Goal: Task Accomplishment & Management: Manage account settings

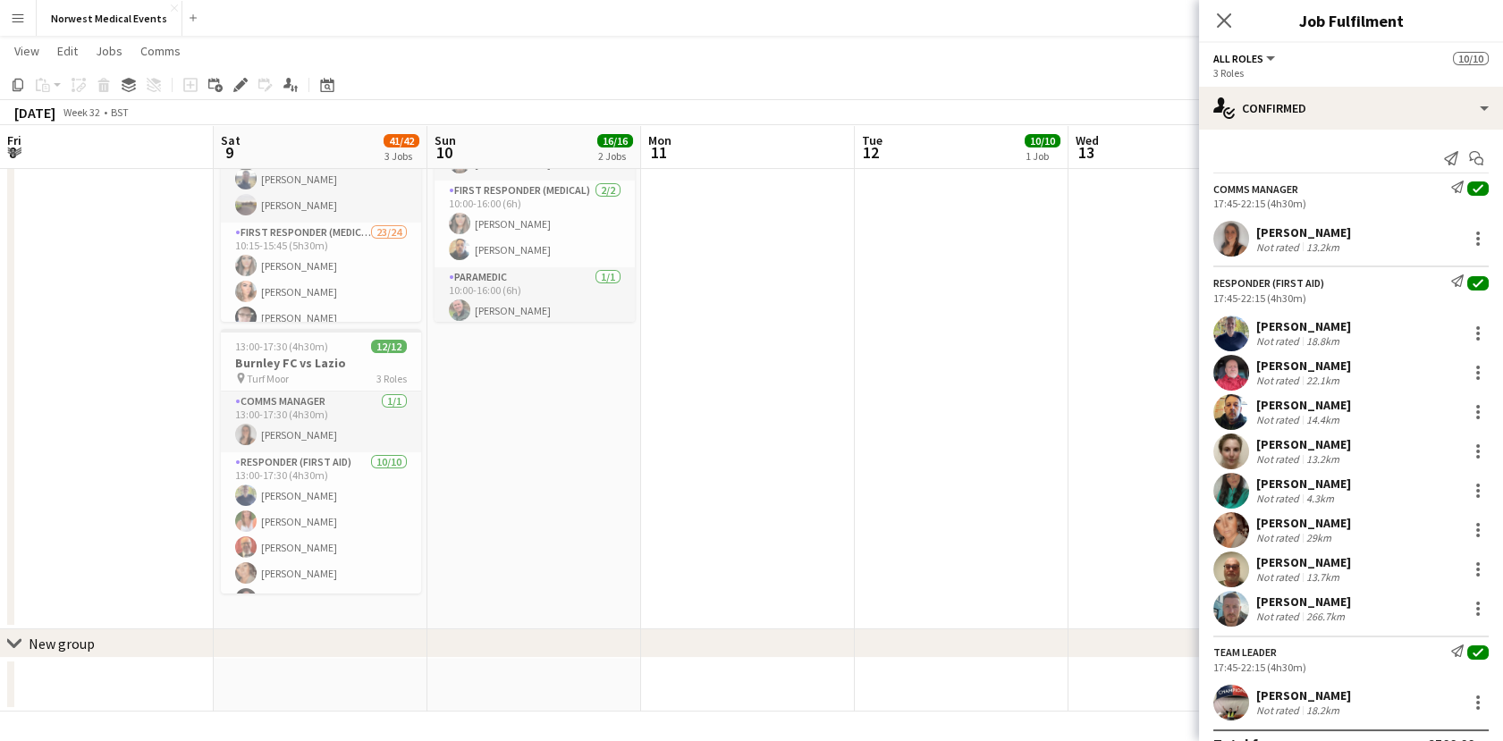
scroll to position [31, 0]
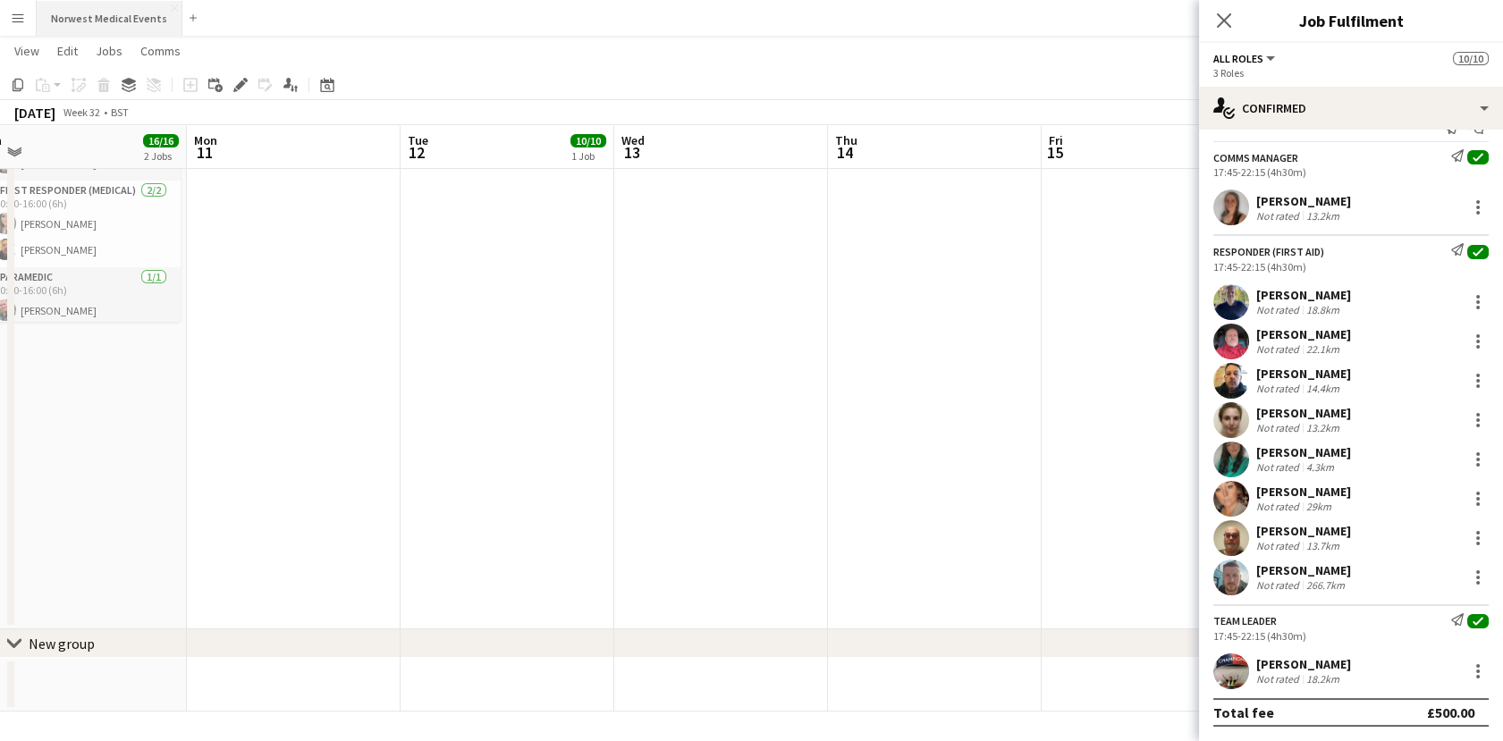
click at [112, 27] on button "Norwest Medical Events Close" at bounding box center [110, 18] width 146 height 35
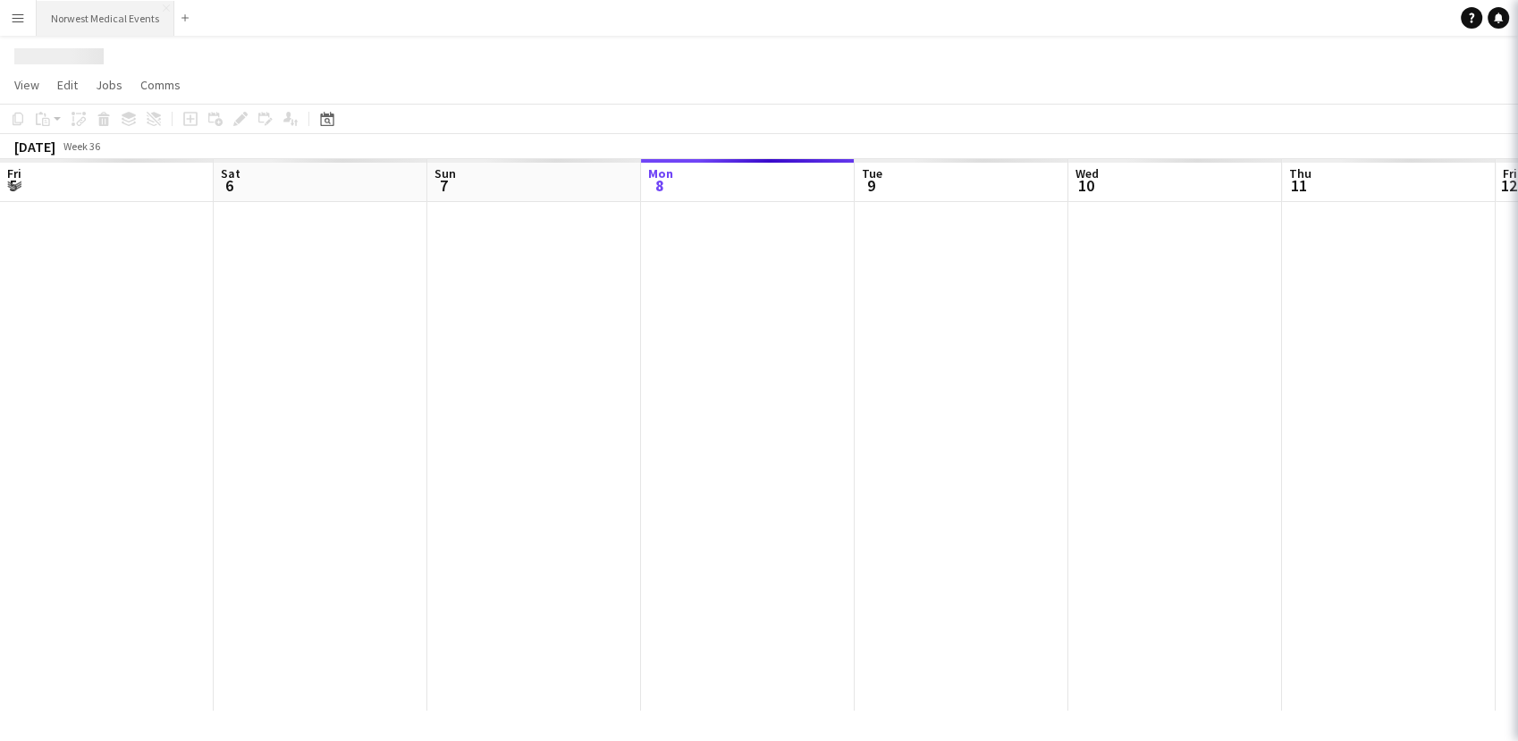
scroll to position [0, 427]
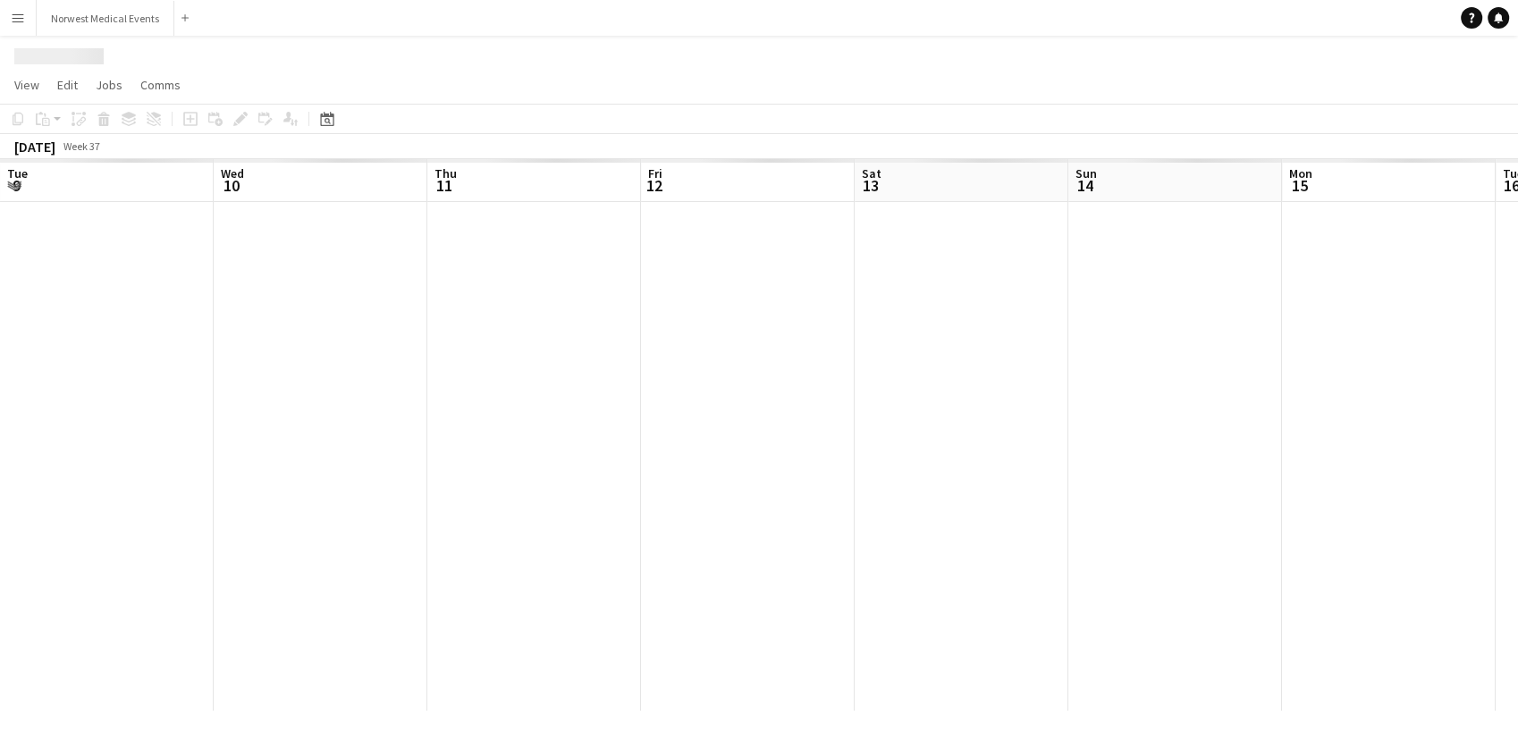
drag, startPoint x: 199, startPoint y: 360, endPoint x: 1044, endPoint y: 349, distance: 844.8
click at [74, 348] on app-calendar-viewport "Sun 7 Mon 8 Tue 9 Wed 10 Thu 11 Fri 12 Sat 13 Sun 14 Mon 15 Tue 16 Wed 17 Thu 1…" at bounding box center [759, 435] width 1518 height 552
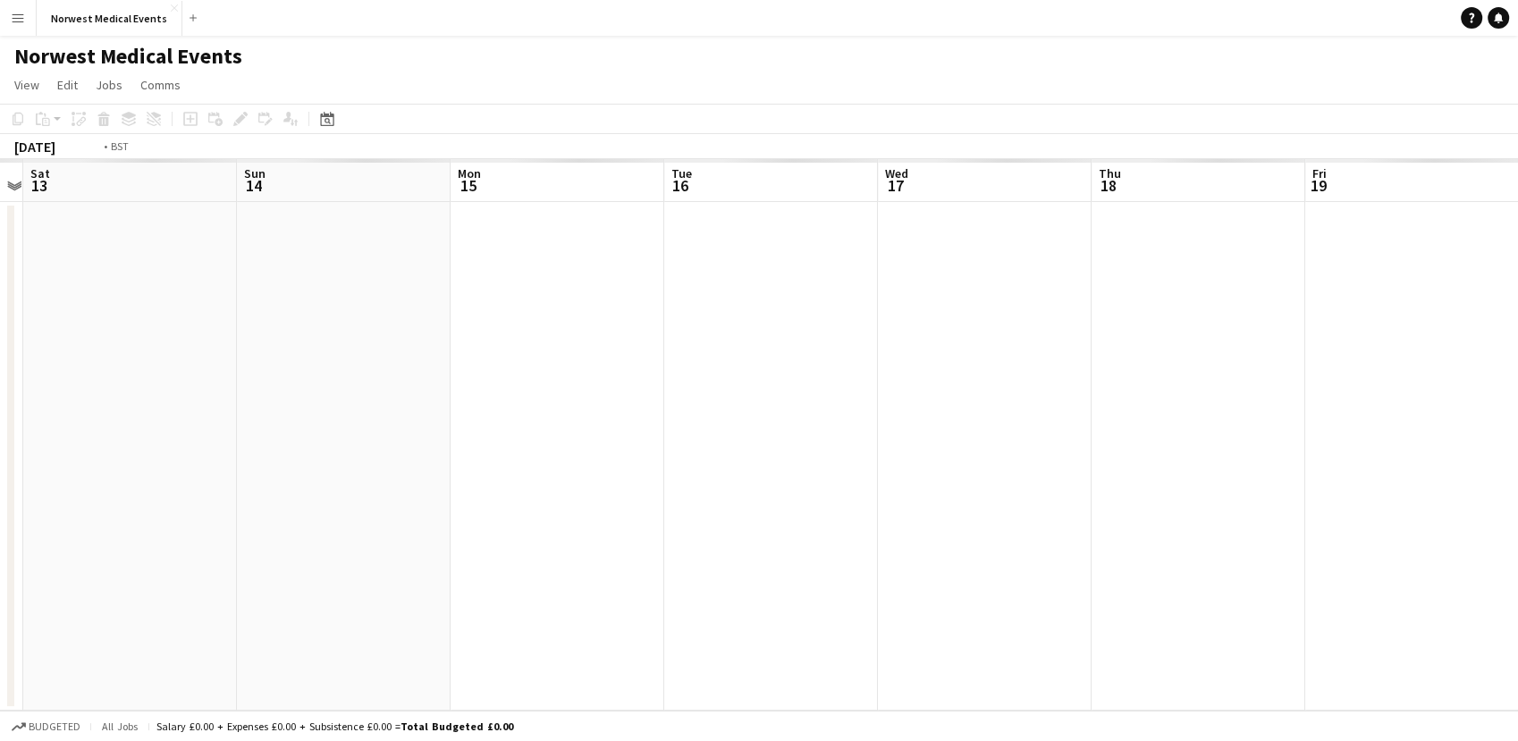
click at [131, 394] on app-calendar-viewport "Wed 10 Thu 11 Fri 12 Sat 13 Sun 14 Mon 15 Tue 16 Wed 17 Thu 18 Fri 19 Sat 20 Su…" at bounding box center [759, 435] width 1518 height 552
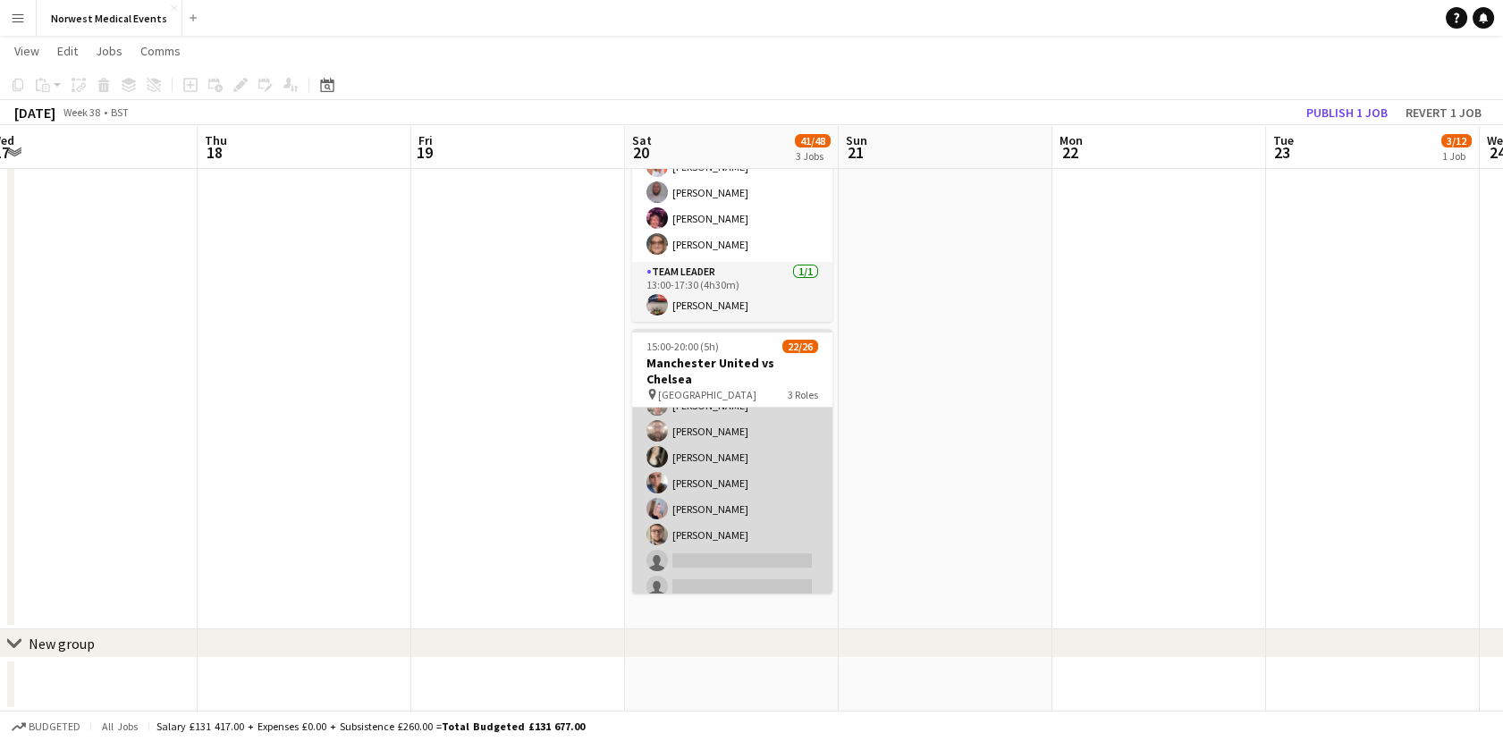
scroll to position [477, 0]
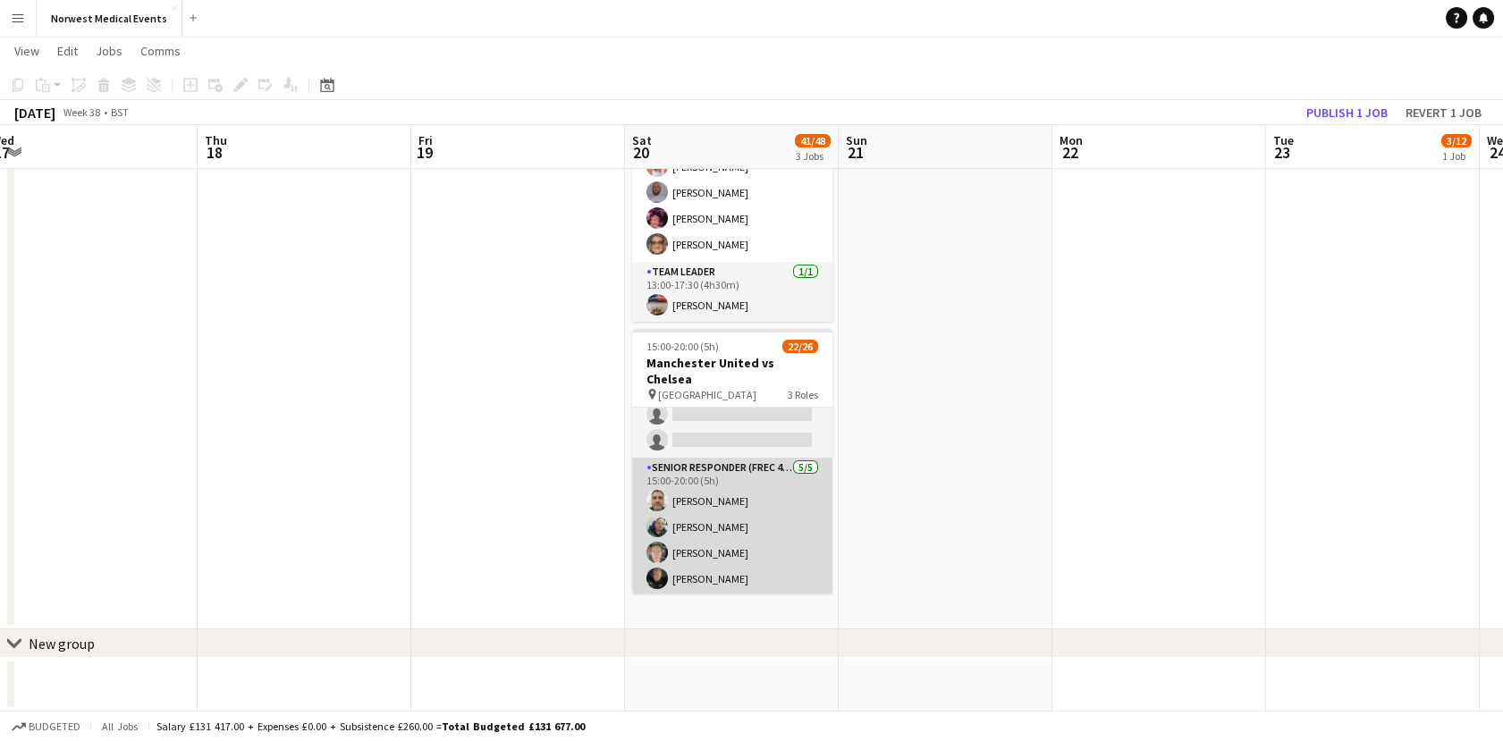
click at [762, 516] on app-card-role "Senior Responder (FREC 4 or Above) [DATE] 15:00-20:00 (5h) [PERSON_NAME] [PERSO…" at bounding box center [732, 540] width 200 height 164
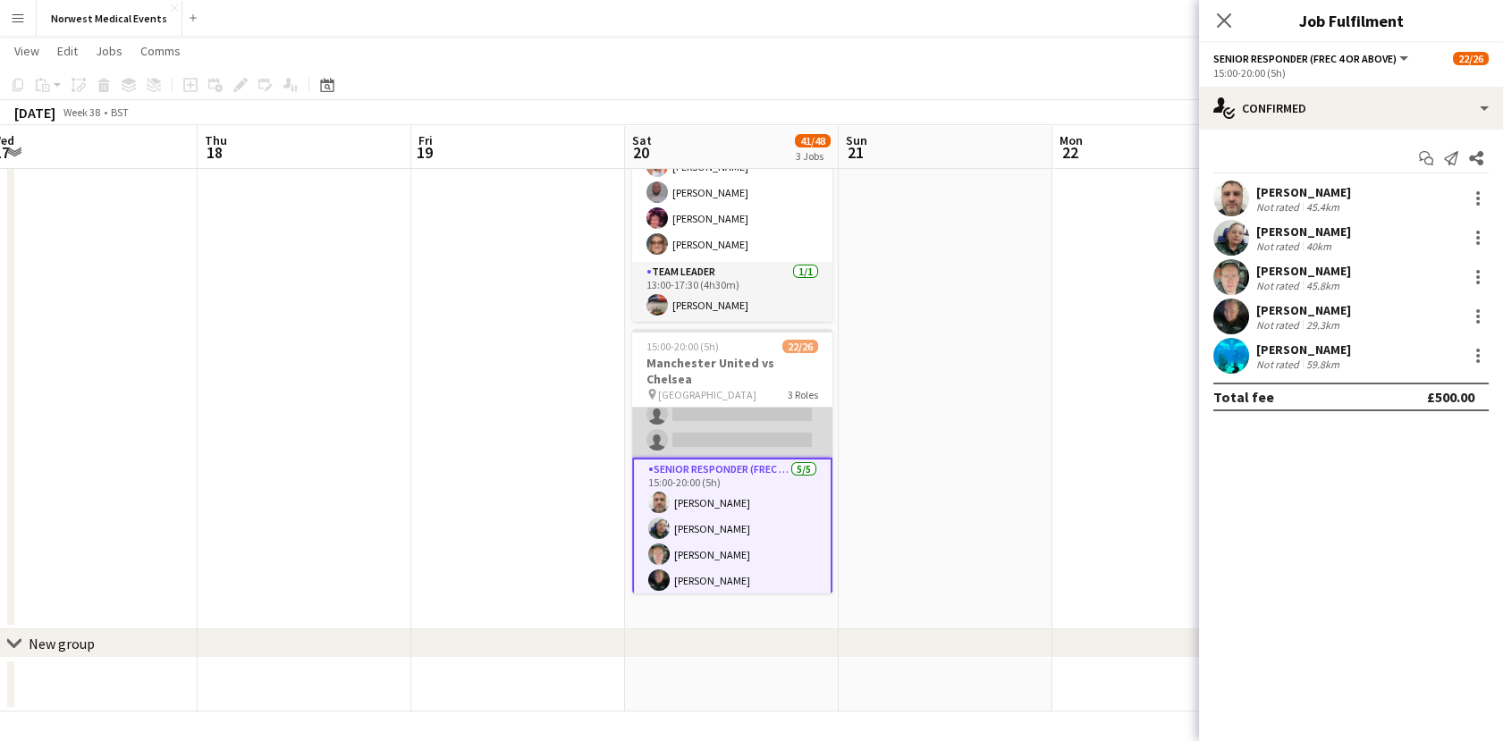
click at [722, 417] on app-card-role "First Responder (Medical) 15/19 15:00-20:00 (5h) [PERSON_NAME] [PERSON_NAME] [P…" at bounding box center [732, 193] width 200 height 527
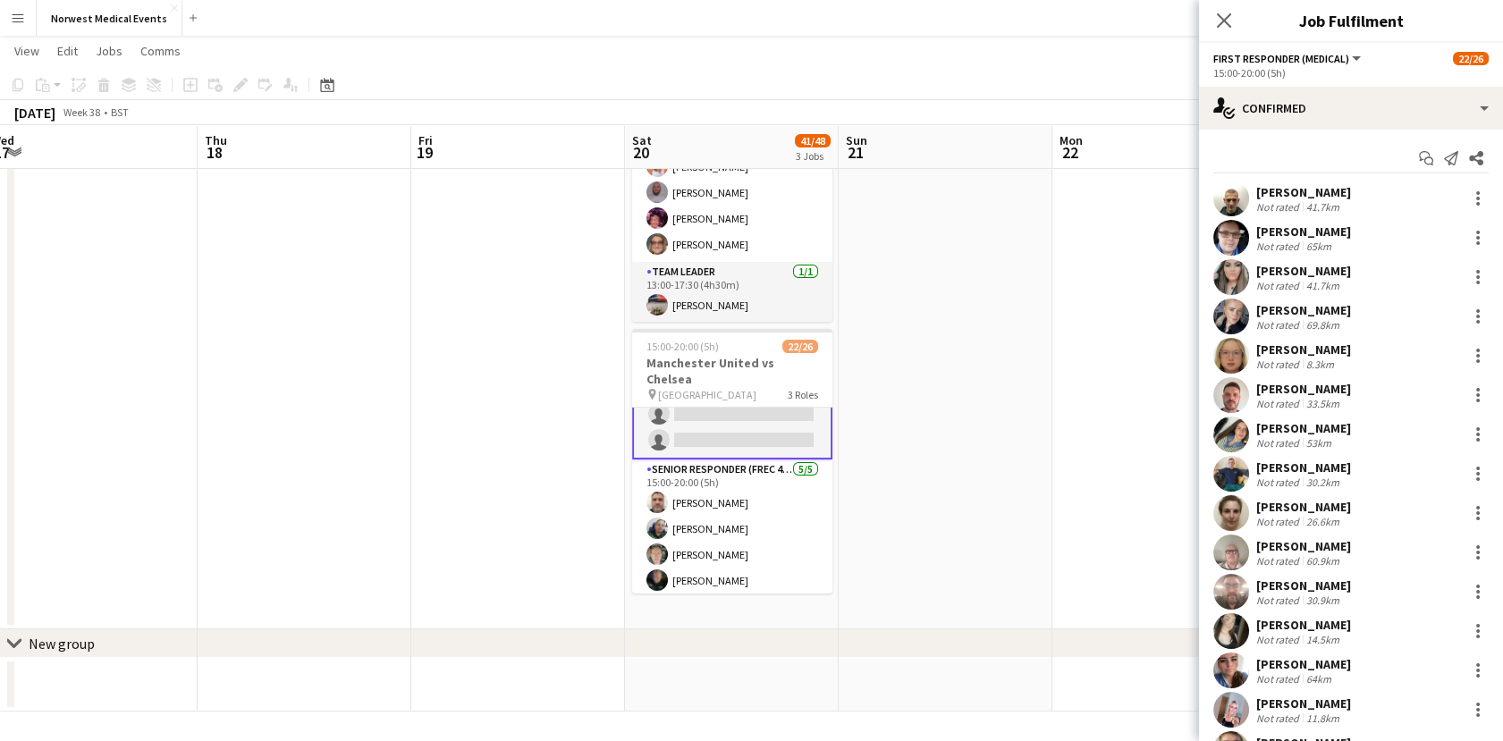
scroll to position [234, 0]
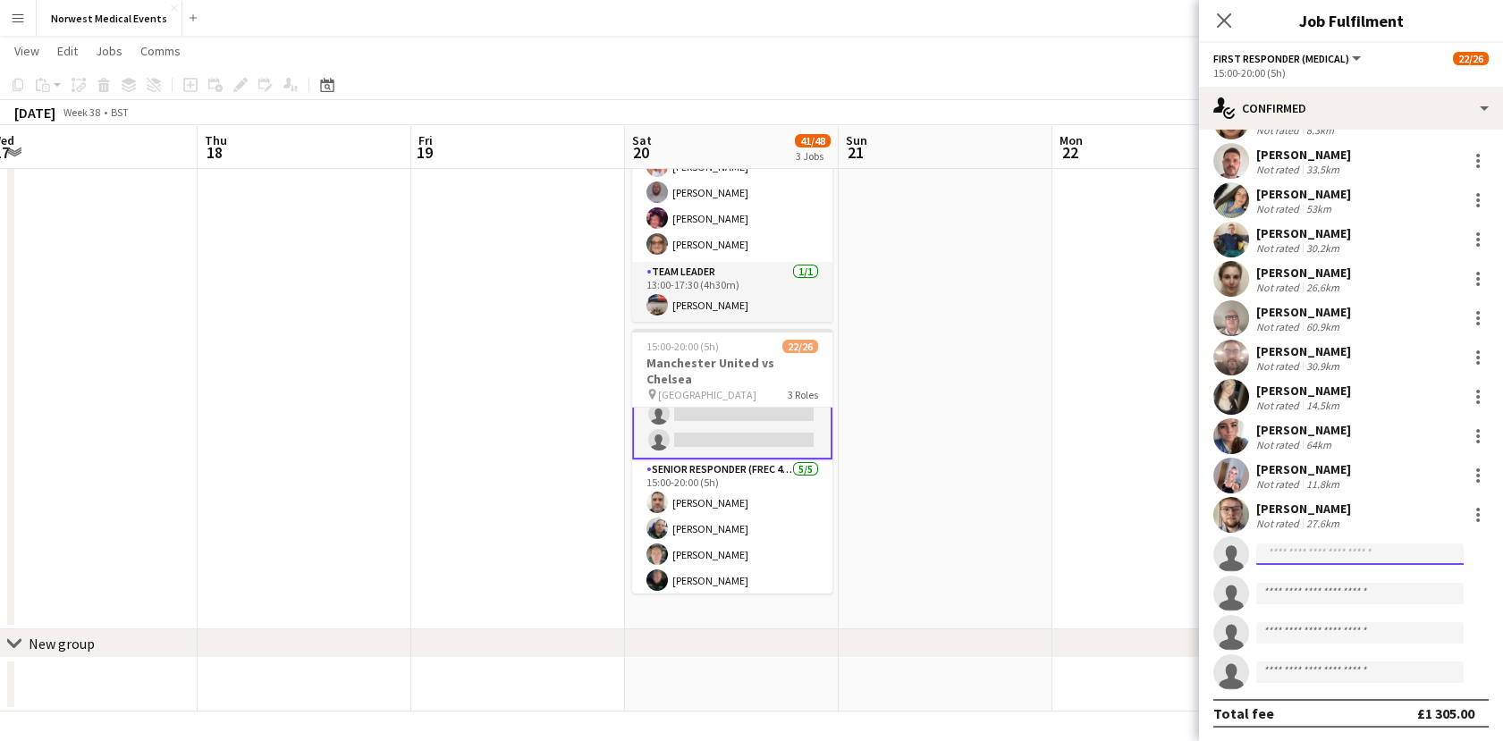
click at [1293, 554] on input at bounding box center [1359, 553] width 207 height 21
type input "*"
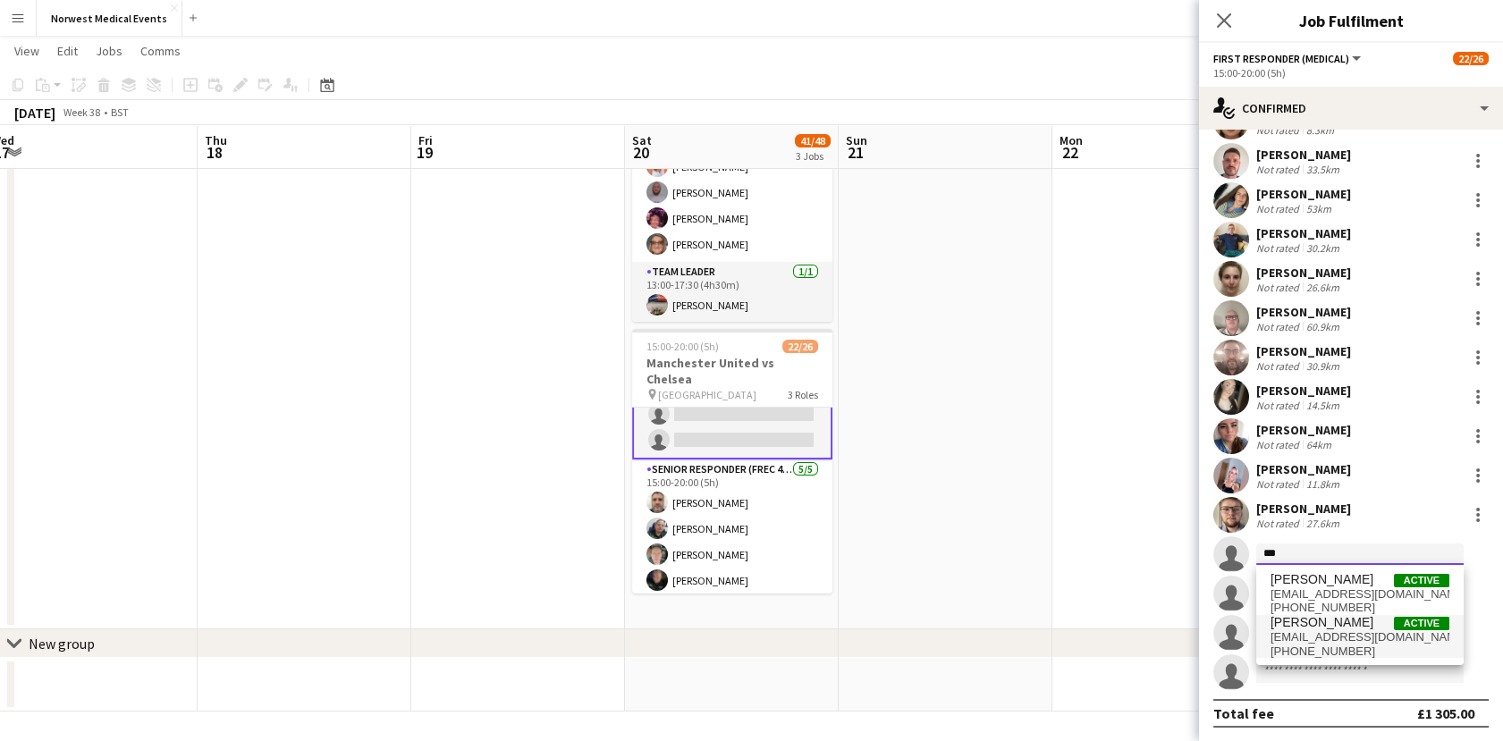
type input "***"
click at [1370, 652] on span "[PHONE_NUMBER]" at bounding box center [1359, 651] width 179 height 14
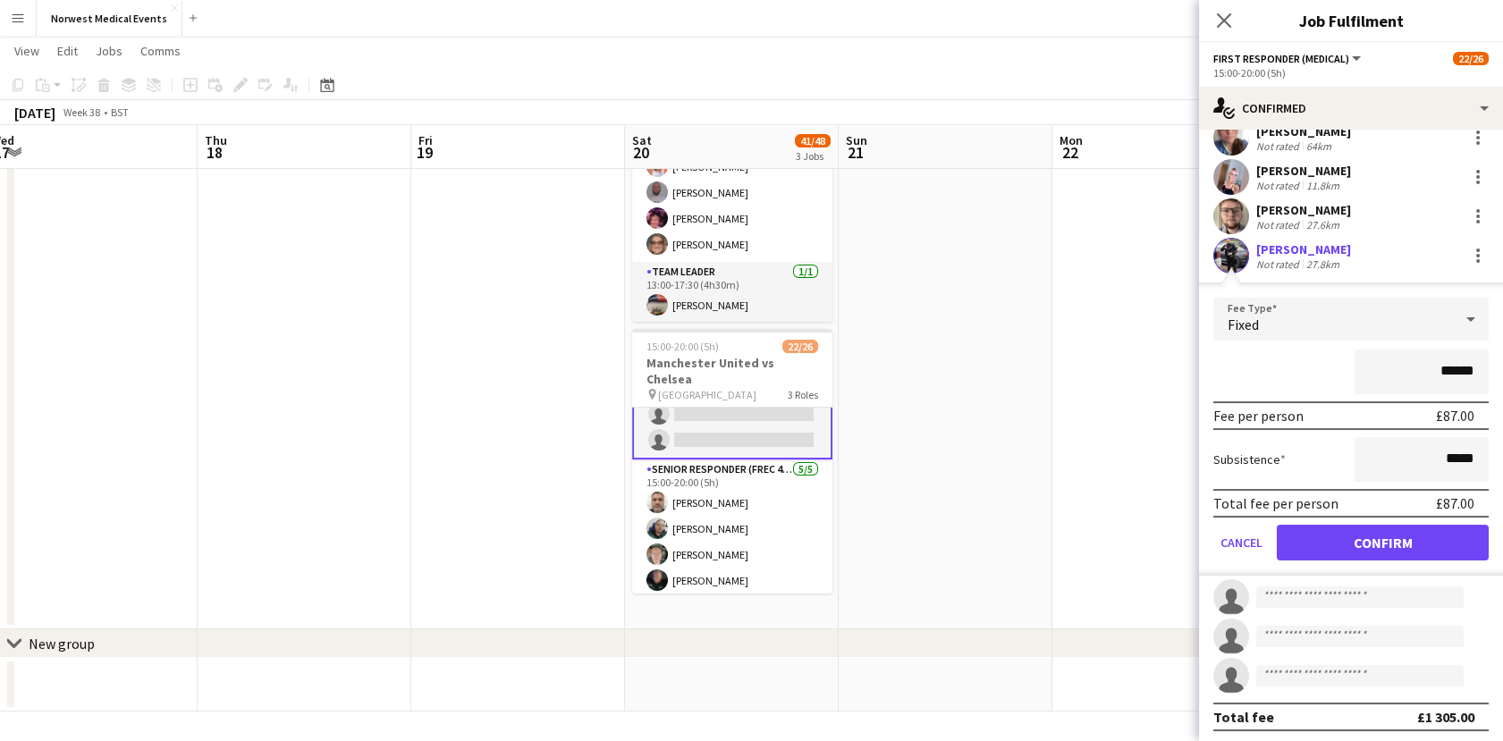
scroll to position [535, 0]
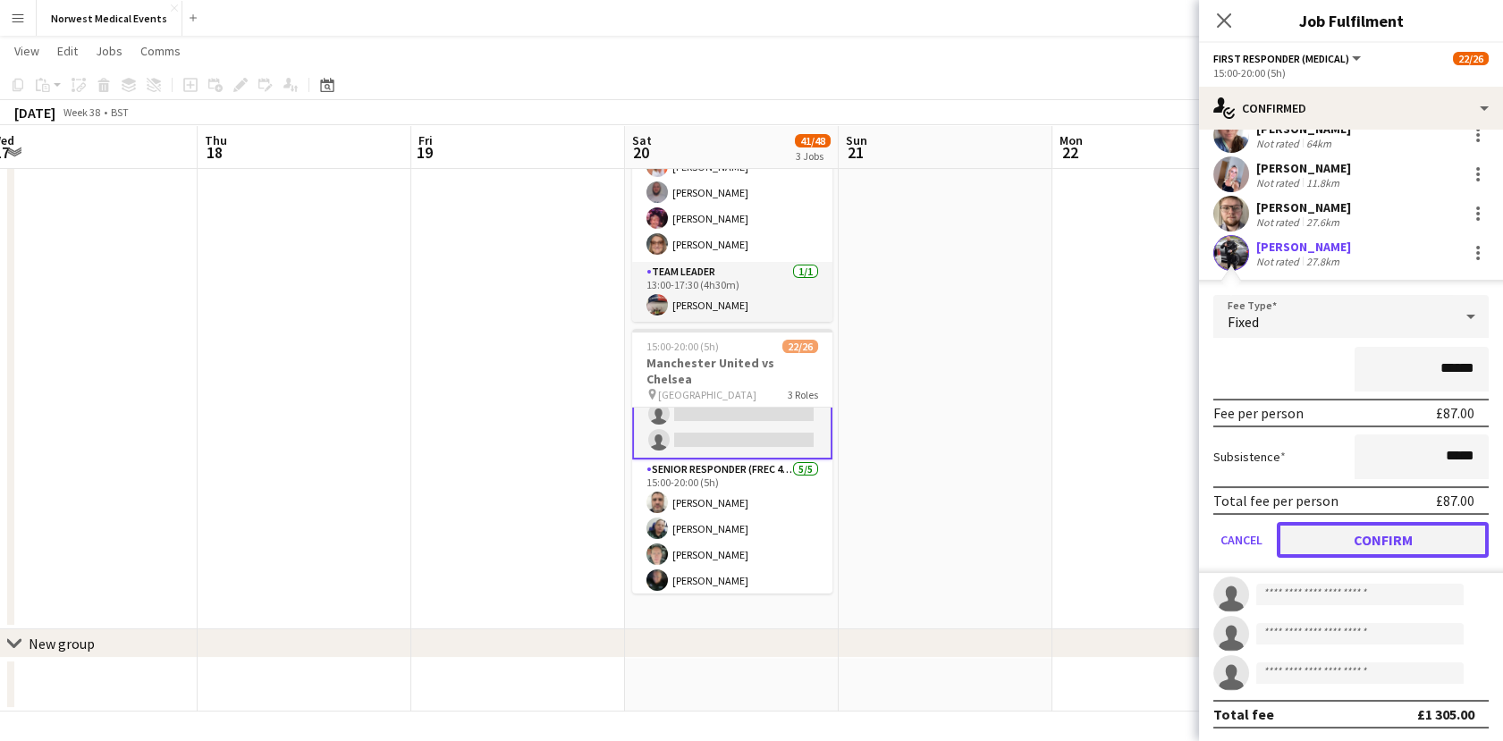
click at [1419, 528] on button "Confirm" at bounding box center [1382, 540] width 212 height 36
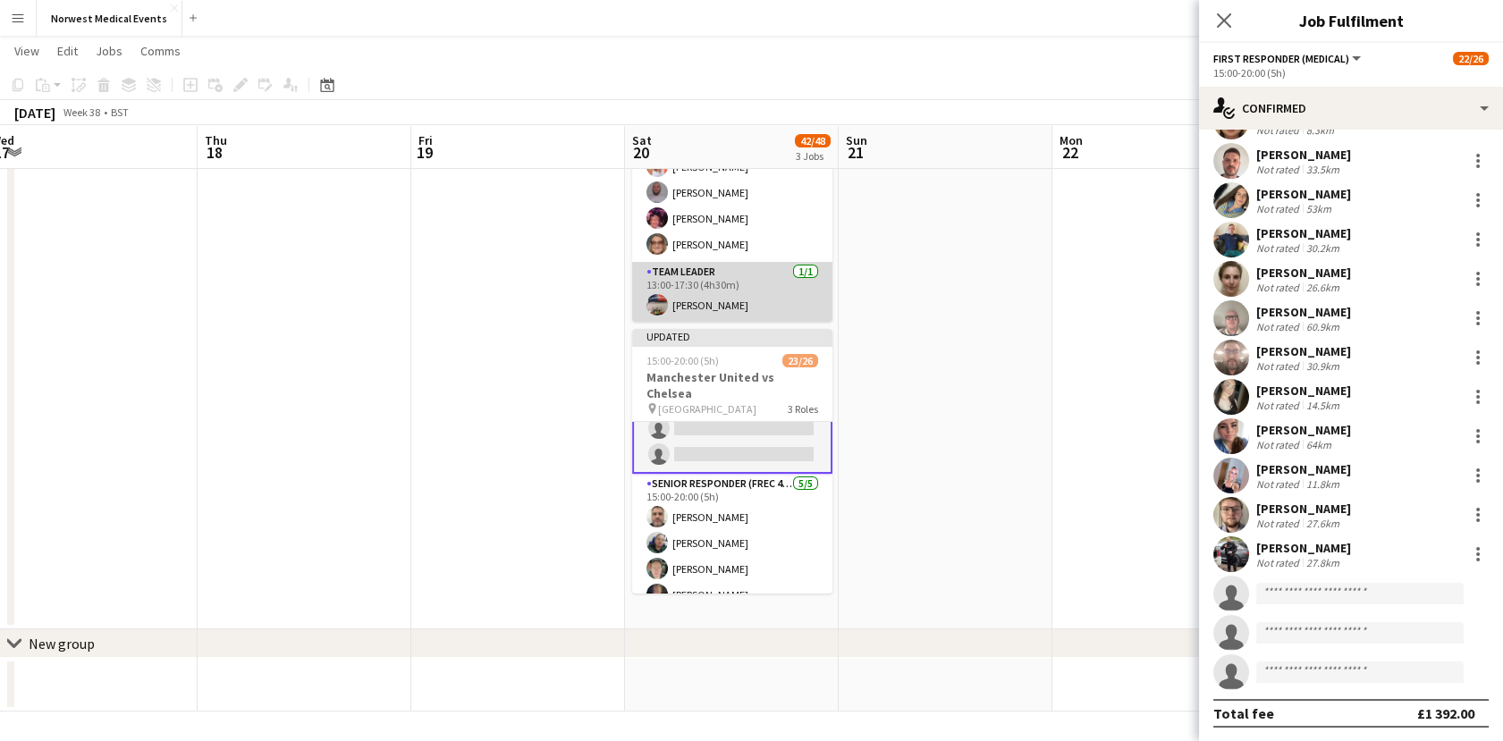
scroll to position [0, 0]
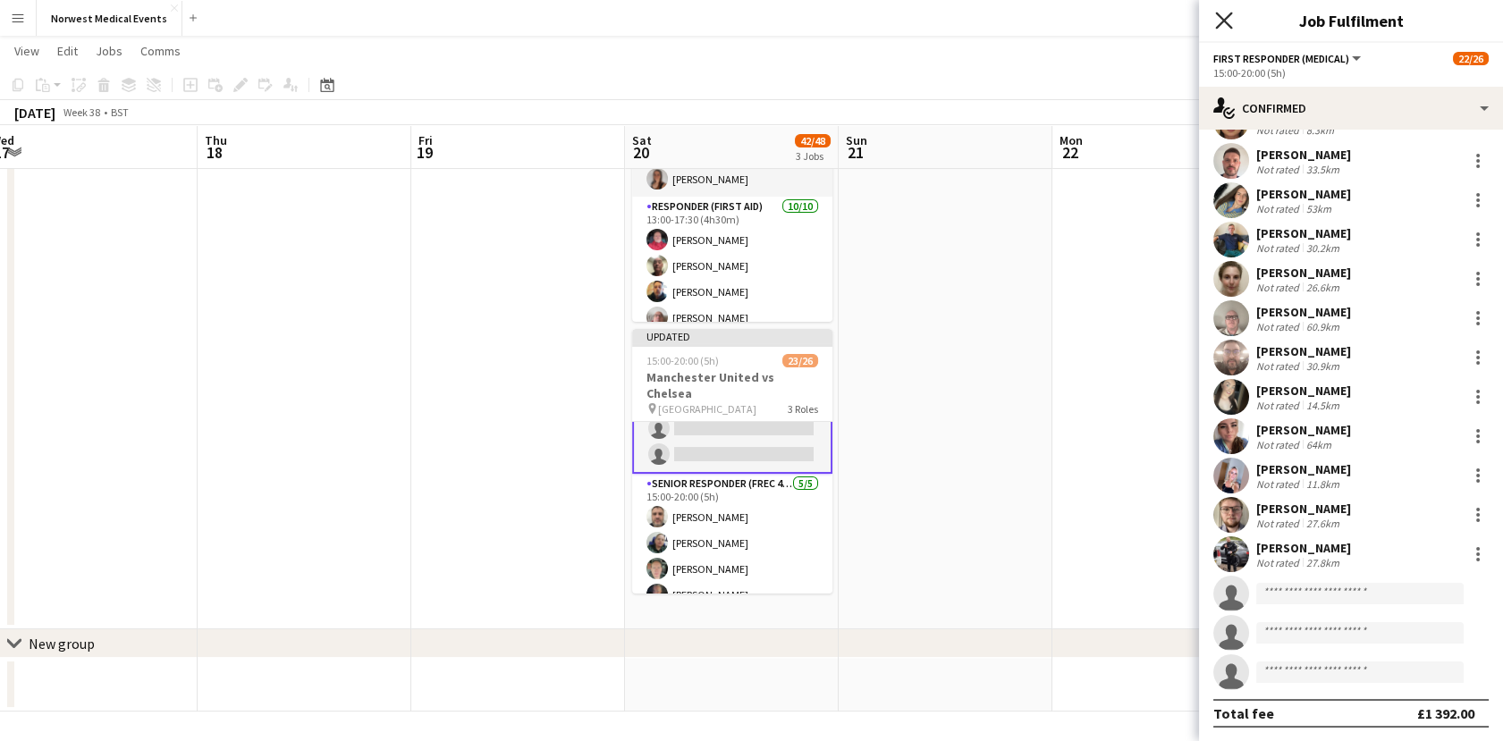
drag, startPoint x: 1207, startPoint y: 32, endPoint x: 1230, endPoint y: 19, distance: 26.8
click at [1217, 24] on div "Close pop-in" at bounding box center [1224, 20] width 50 height 41
click at [1230, 19] on icon "Close pop-in" at bounding box center [1223, 20] width 17 height 17
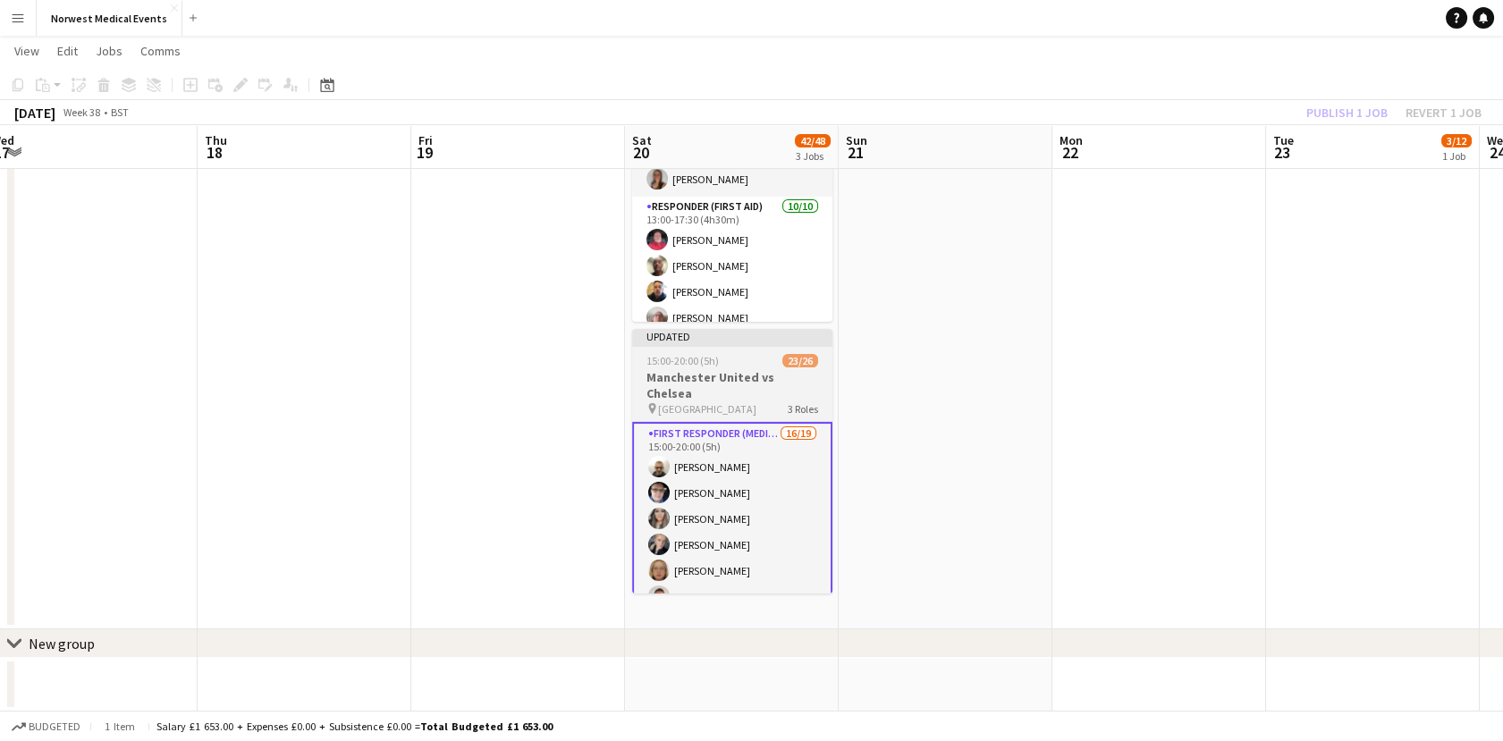
click at [743, 371] on h3 "Manchester United vs Chelsea" at bounding box center [732, 385] width 200 height 32
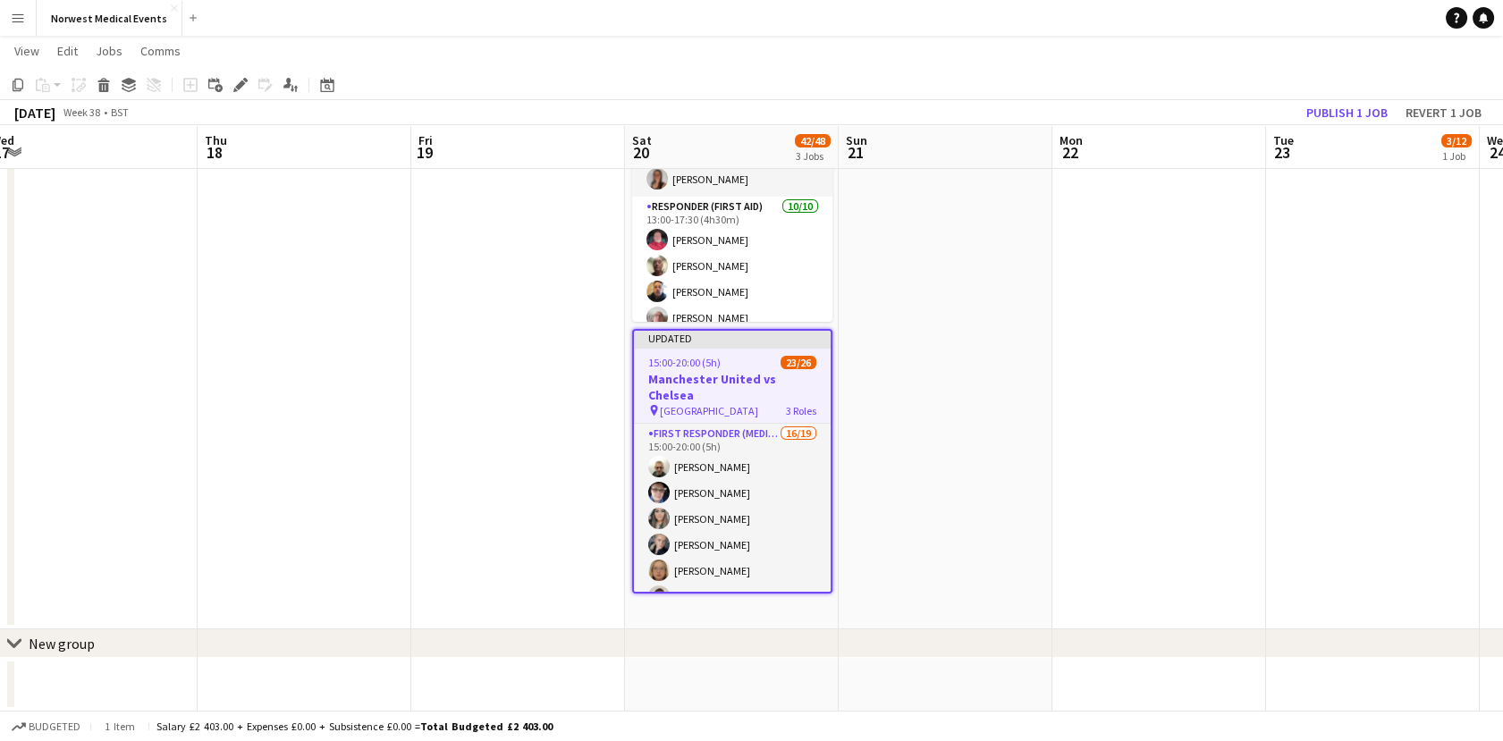
click at [720, 449] on app-card-role "First Responder (Medical) 16/19 15:00-20:00 (5h) [PERSON_NAME] [PERSON_NAME] [P…" at bounding box center [732, 687] width 197 height 527
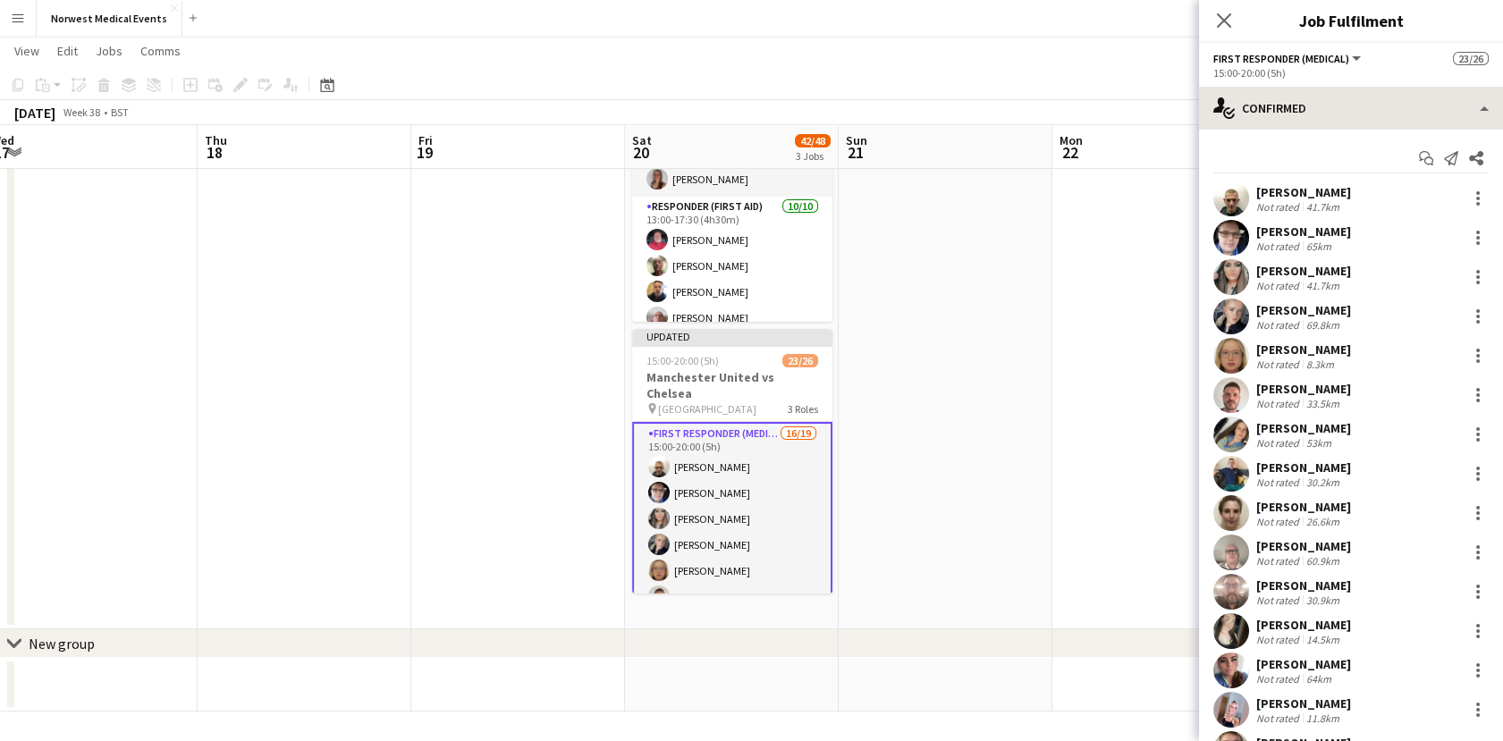
drag, startPoint x: 1329, startPoint y: 75, endPoint x: 1329, endPoint y: 97, distance: 22.3
click at [1329, 77] on div "15:00-20:00 (5h)" at bounding box center [1350, 72] width 275 height 13
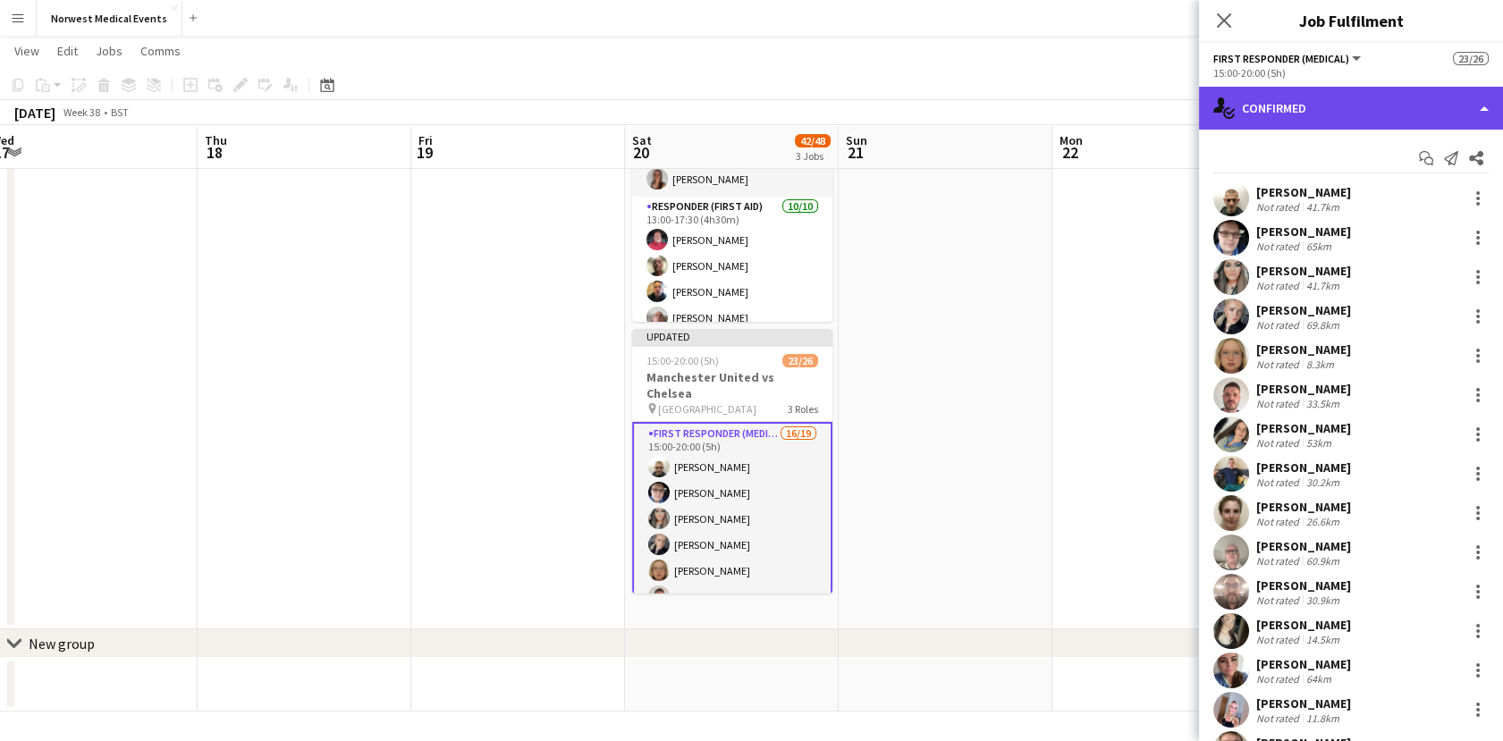
click at [1329, 97] on div "single-neutral-actions-check-2 Confirmed" at bounding box center [1351, 108] width 304 height 43
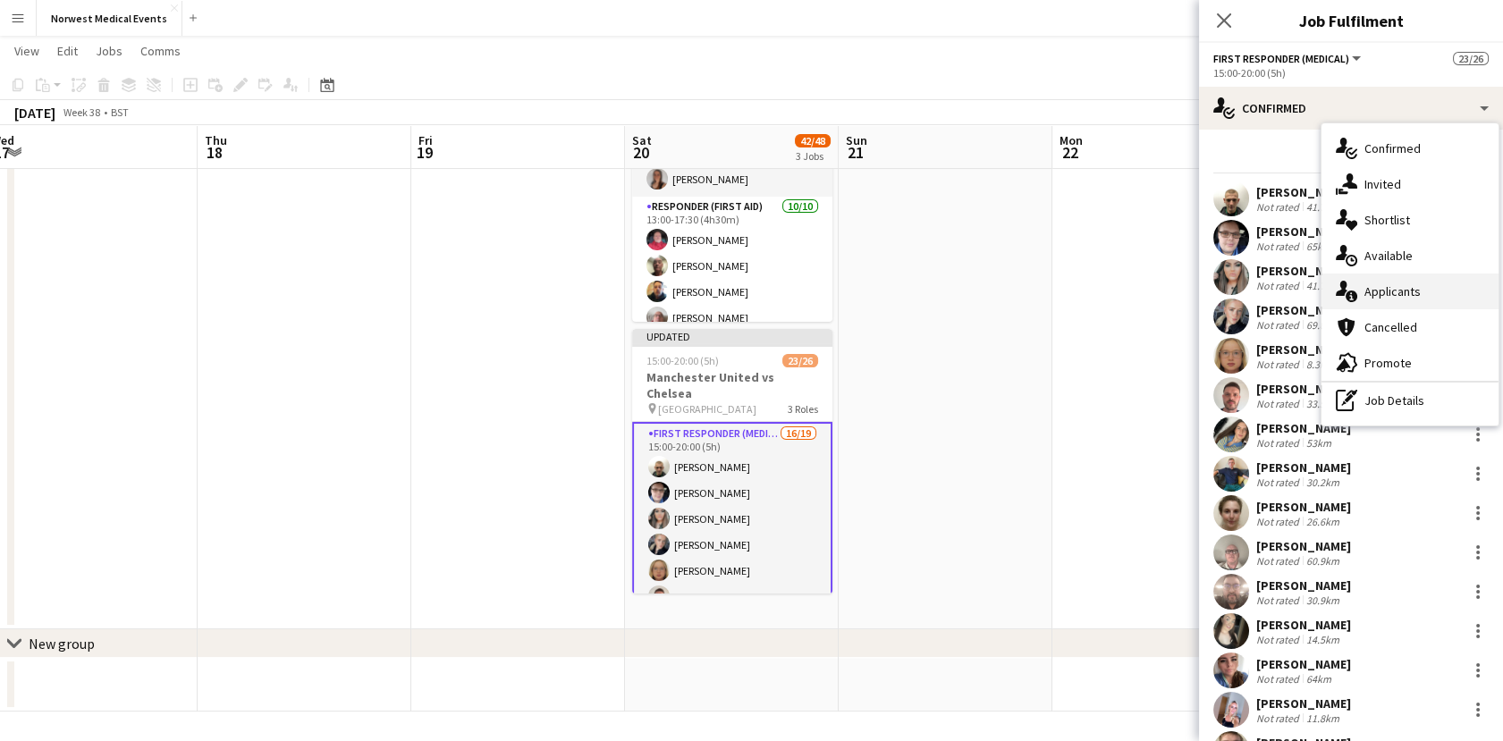
click at [1391, 296] on span "Applicants" at bounding box center [1392, 291] width 56 height 16
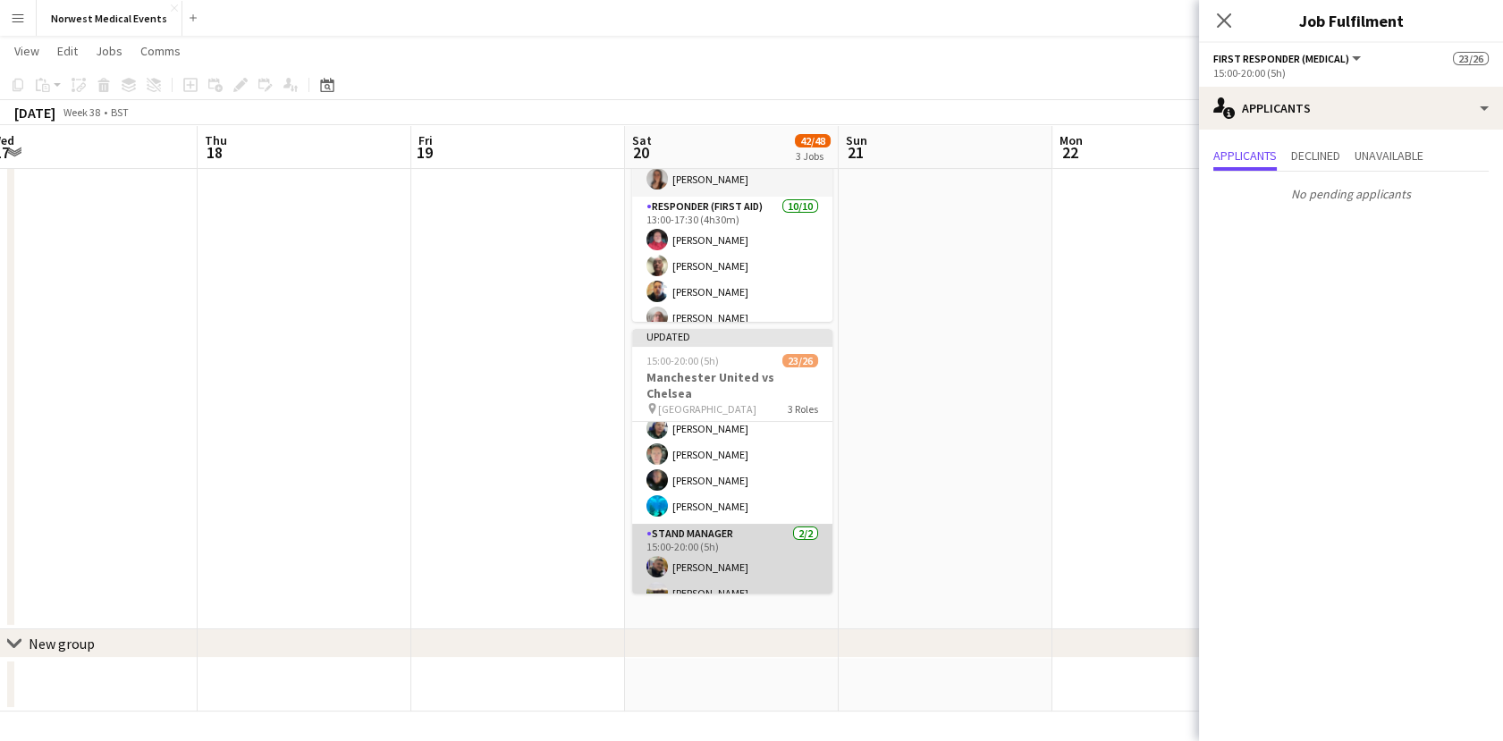
click at [737, 543] on app-card-role "Stand Manager [DATE] 15:00-20:00 (5h) [PERSON_NAME] [PERSON_NAME]" at bounding box center [732, 567] width 200 height 87
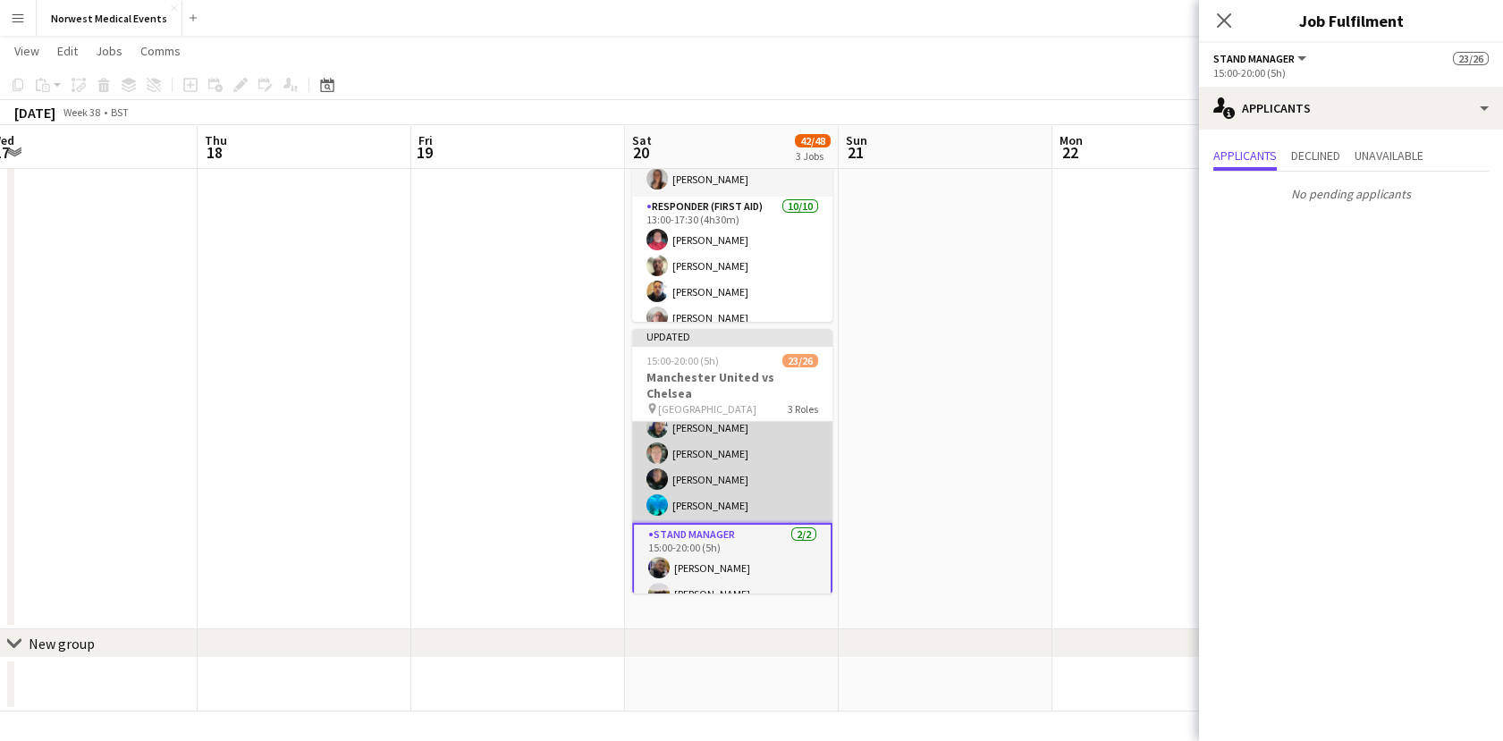
click at [732, 447] on app-card-role "Senior Responder (FREC 4 or Above) [DATE] 15:00-20:00 (5h) [PERSON_NAME] [PERSO…" at bounding box center [732, 440] width 200 height 164
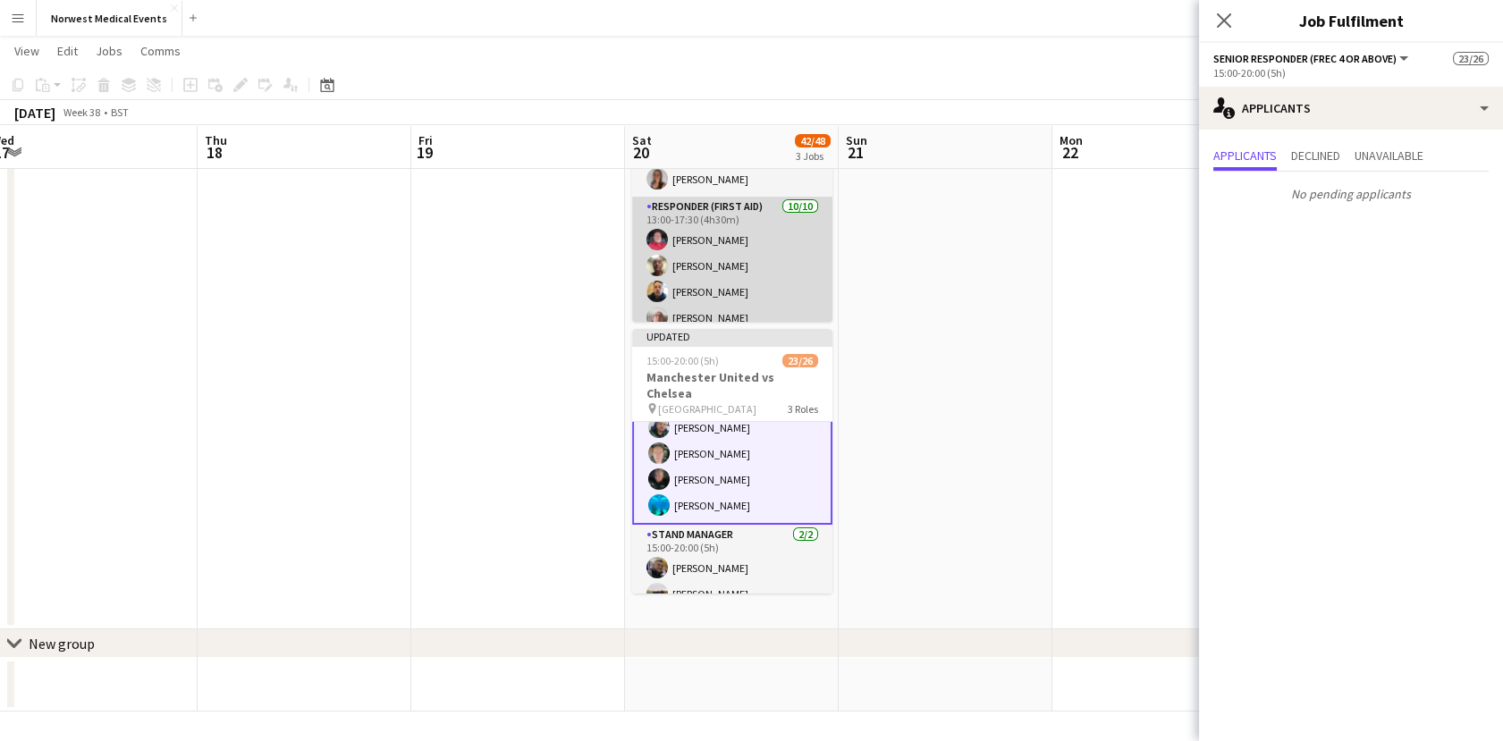
click at [758, 250] on app-card-role "Responder (First Aid) [DATE] 13:00-17:30 (4h30m) [PERSON_NAME] [PERSON_NAME] [P…" at bounding box center [732, 344] width 200 height 294
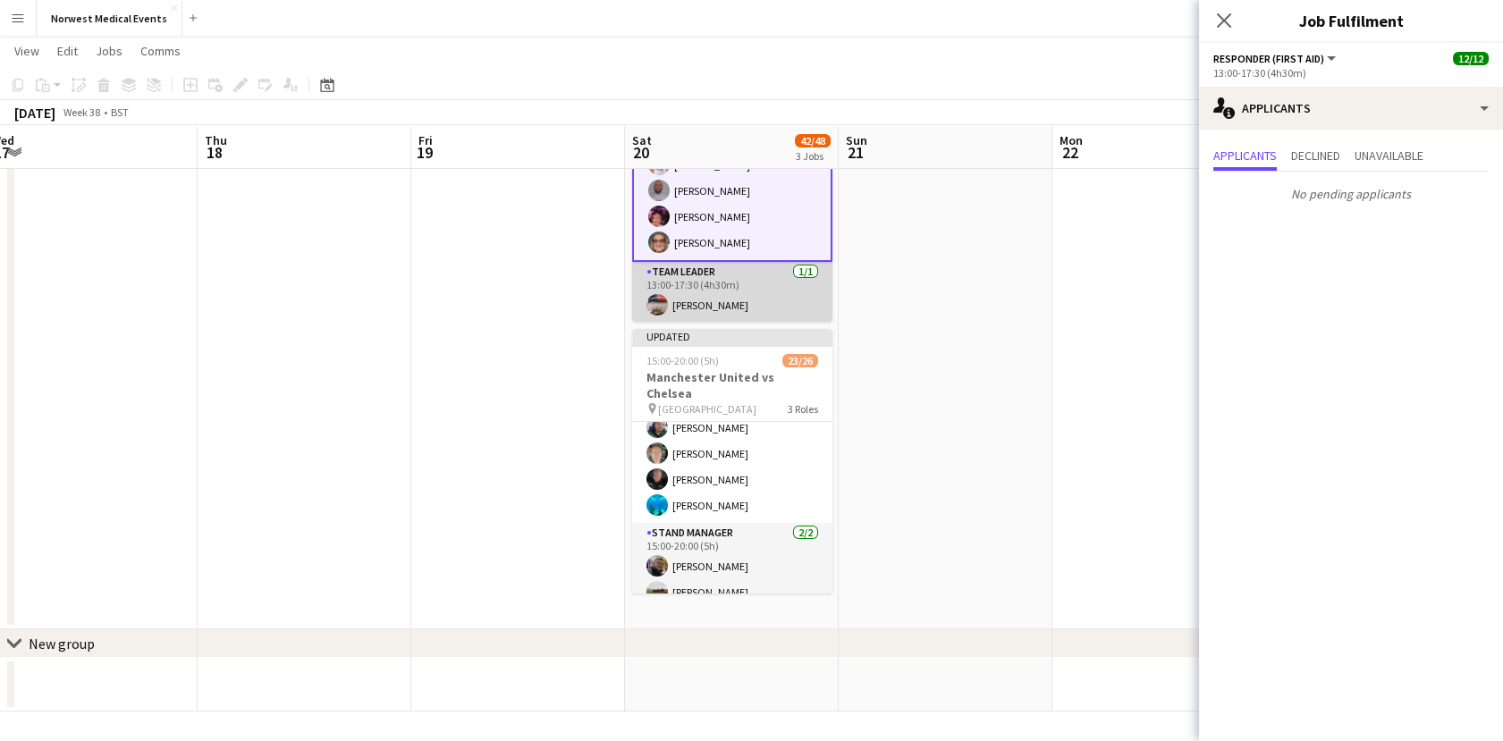
click at [745, 287] on app-card-role "Team Leader [DATE] 13:00-17:30 (4h30m) [PERSON_NAME]" at bounding box center [732, 292] width 200 height 61
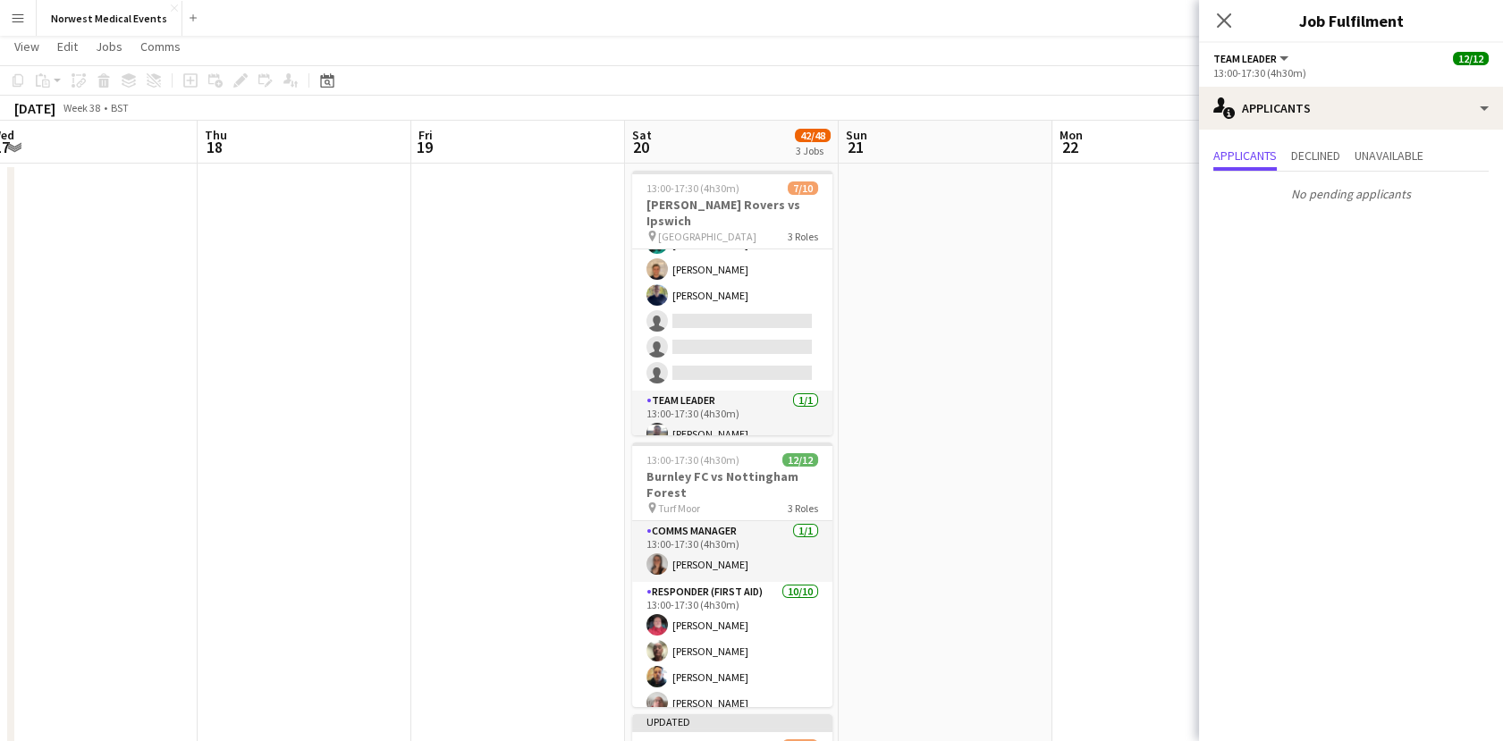
scroll to position [0, 0]
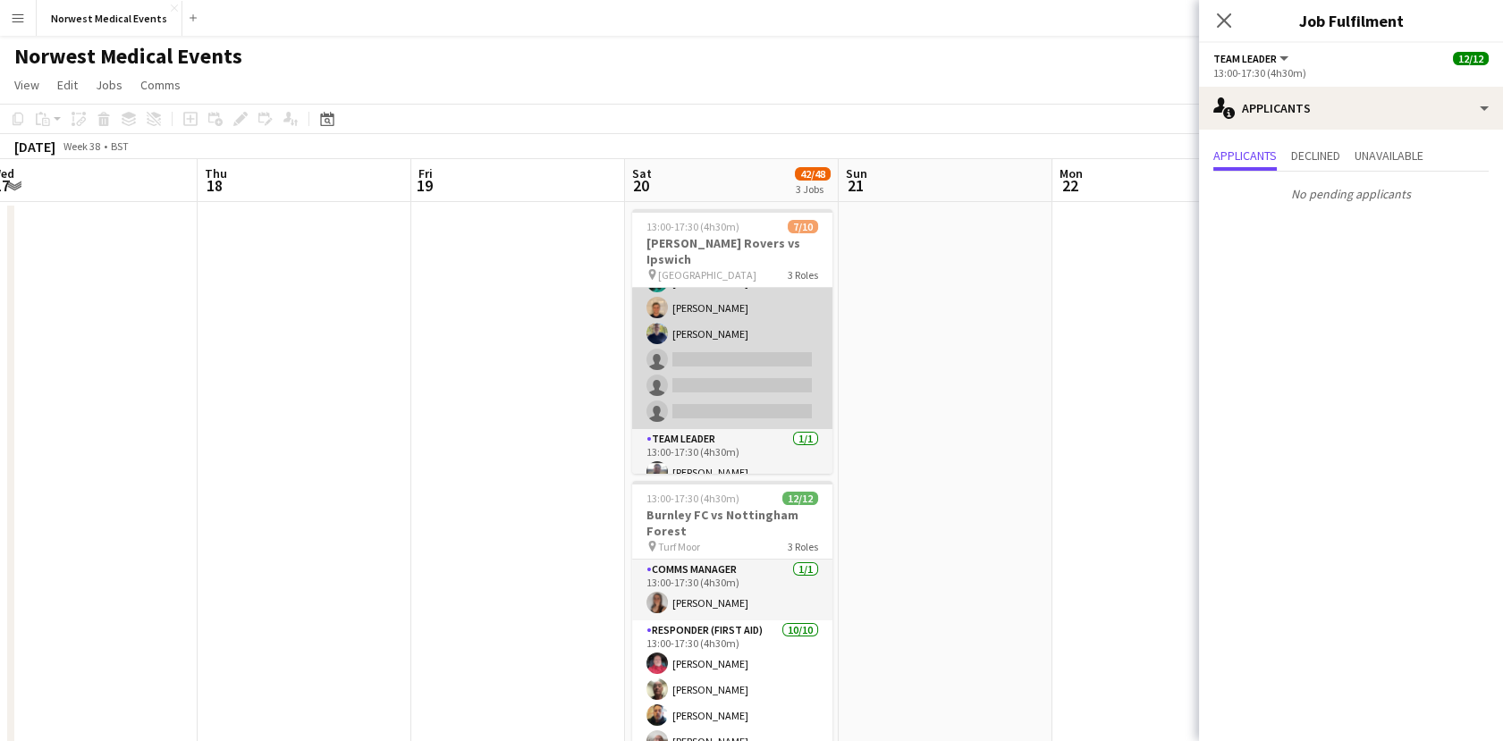
click at [715, 361] on app-card-role "Responder (First Aid) [DATE] 13:00-17:30 (4h30m) [PERSON_NAME] [PERSON_NAME] [P…" at bounding box center [732, 308] width 200 height 242
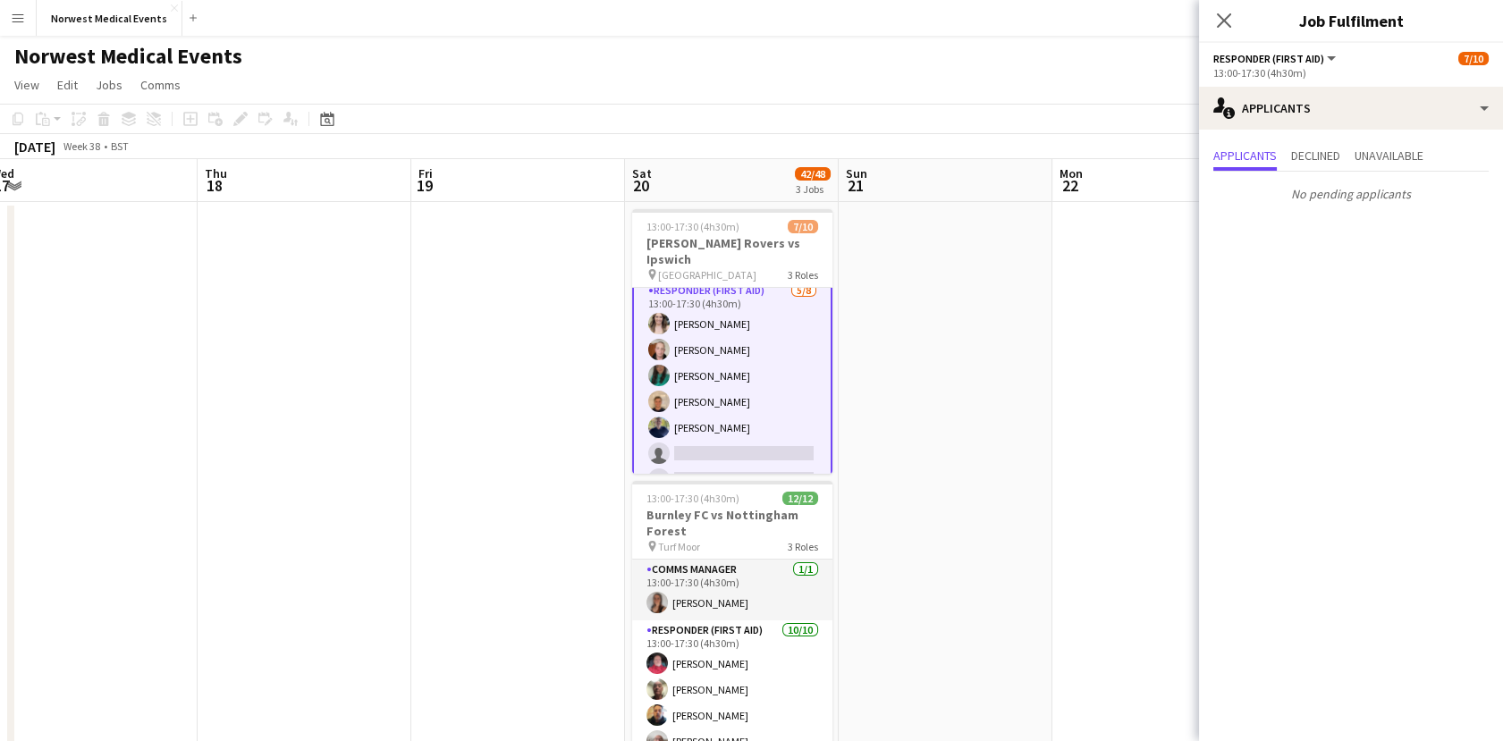
scroll to position [164, 0]
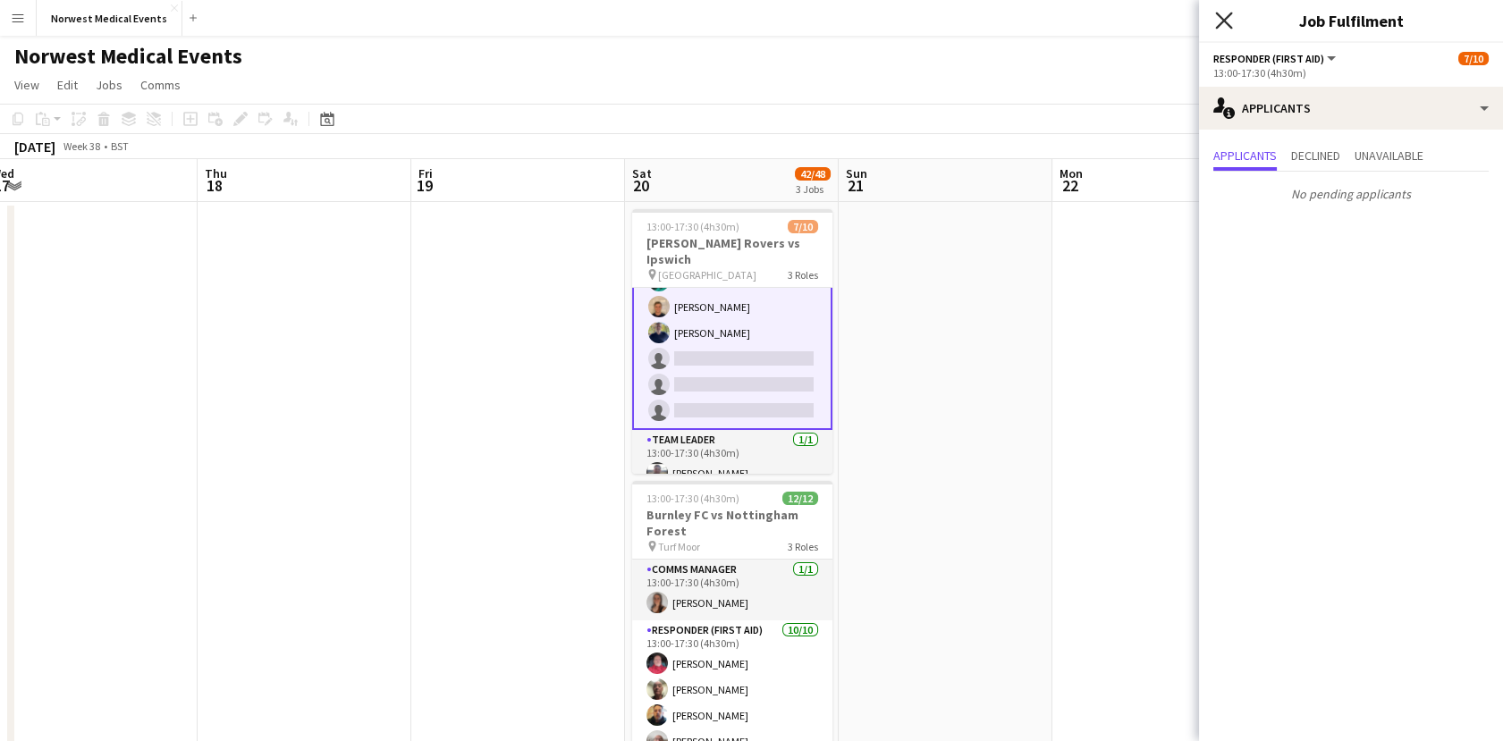
click at [1229, 25] on icon at bounding box center [1223, 20] width 17 height 17
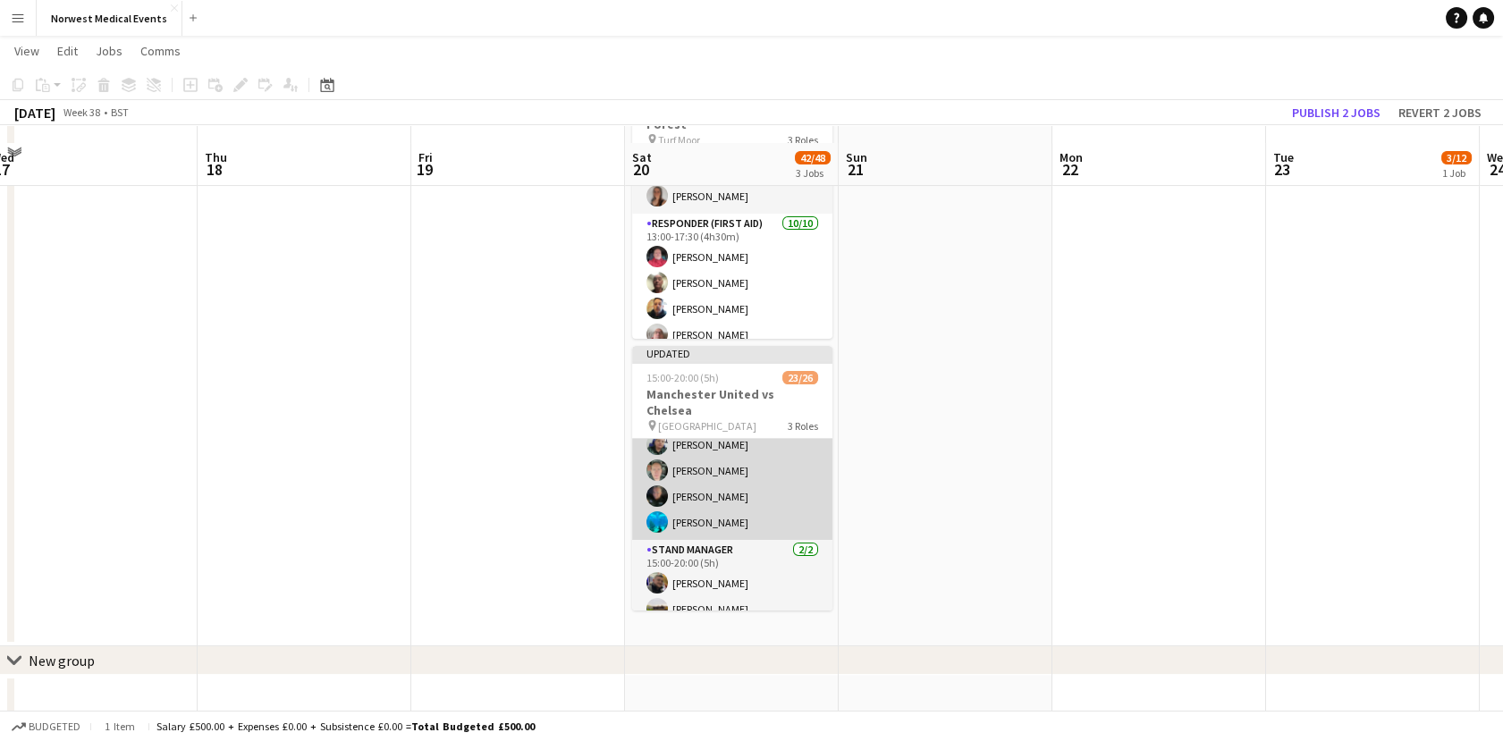
scroll to position [422, 0]
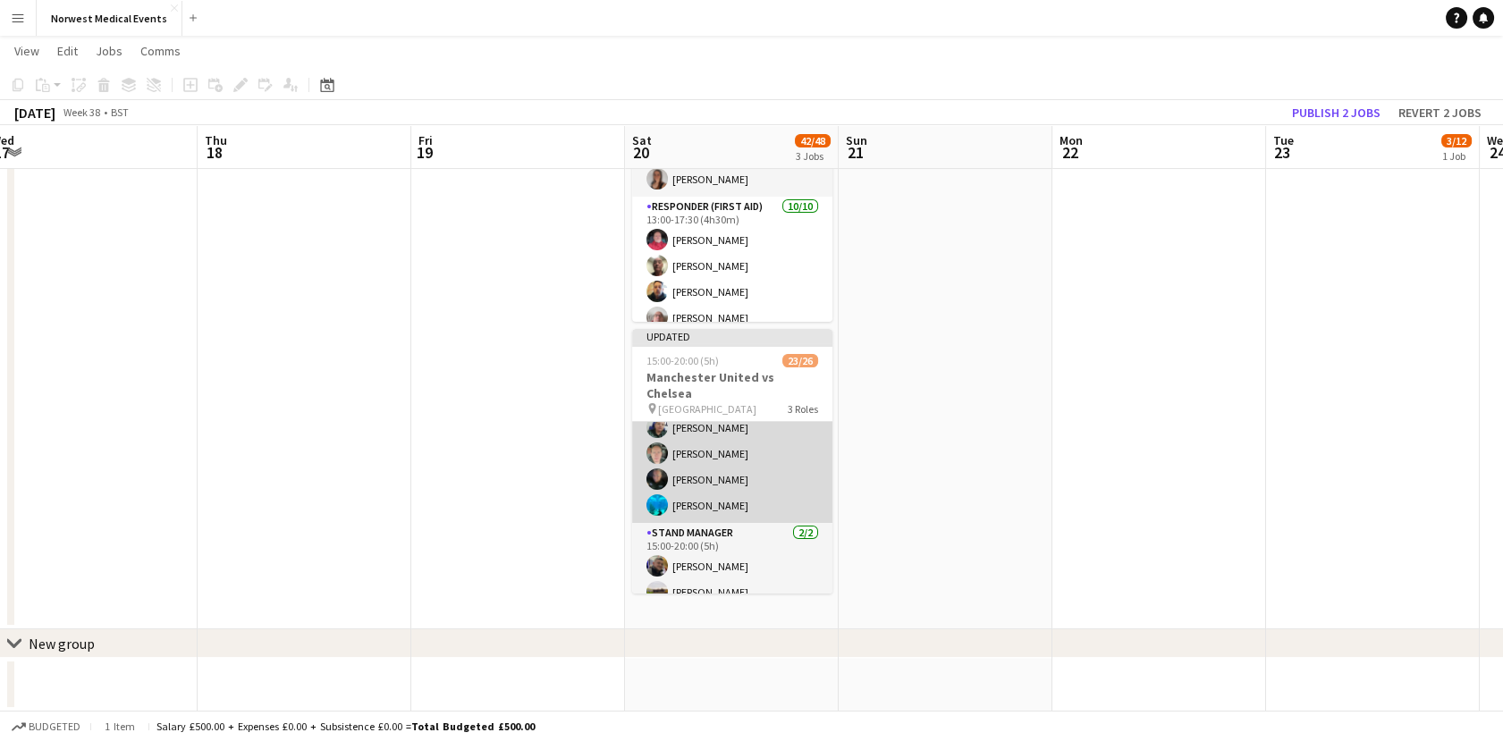
click at [781, 449] on app-card-role "Senior Responder (FREC 4 or Above) [DATE] 15:00-20:00 (5h) [PERSON_NAME] [PERSO…" at bounding box center [732, 440] width 200 height 164
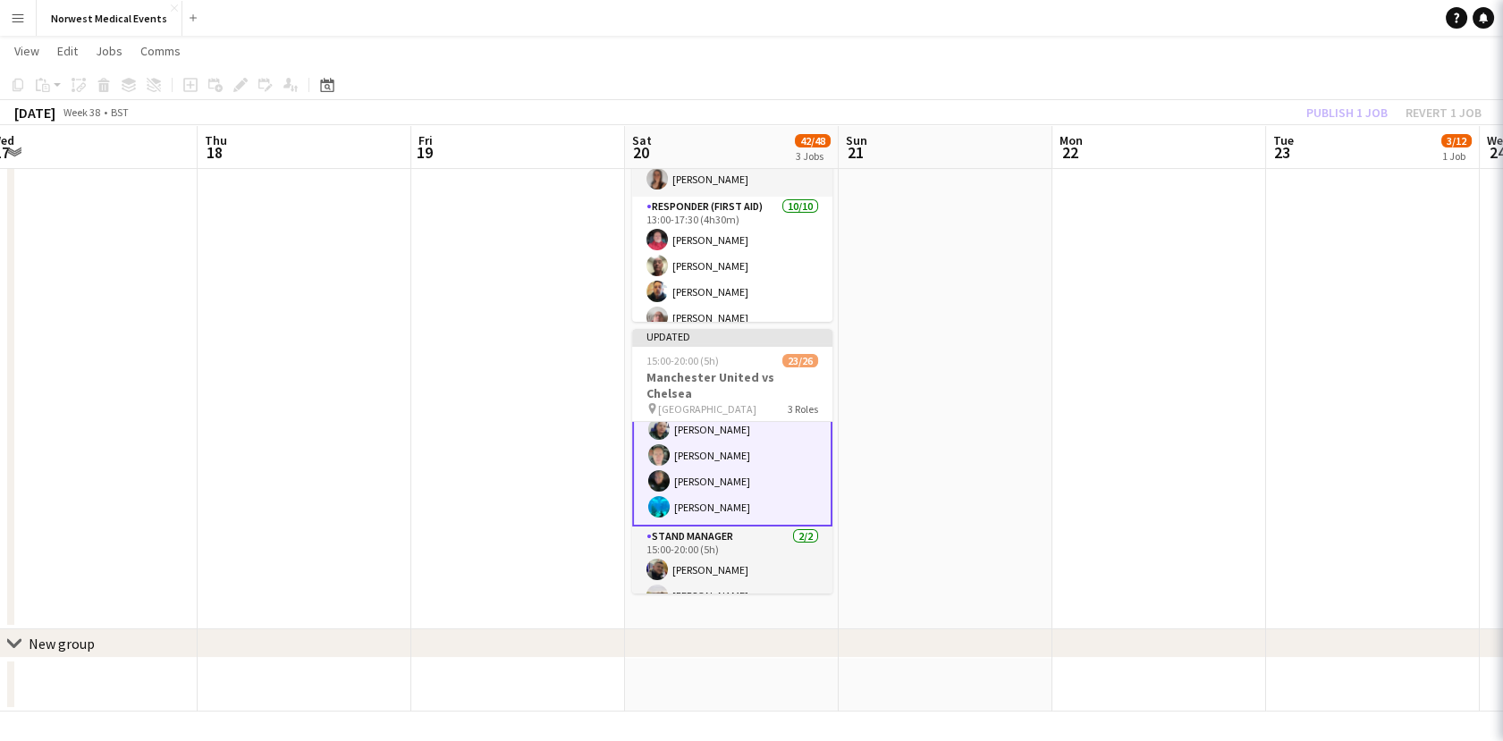
scroll to position [593, 0]
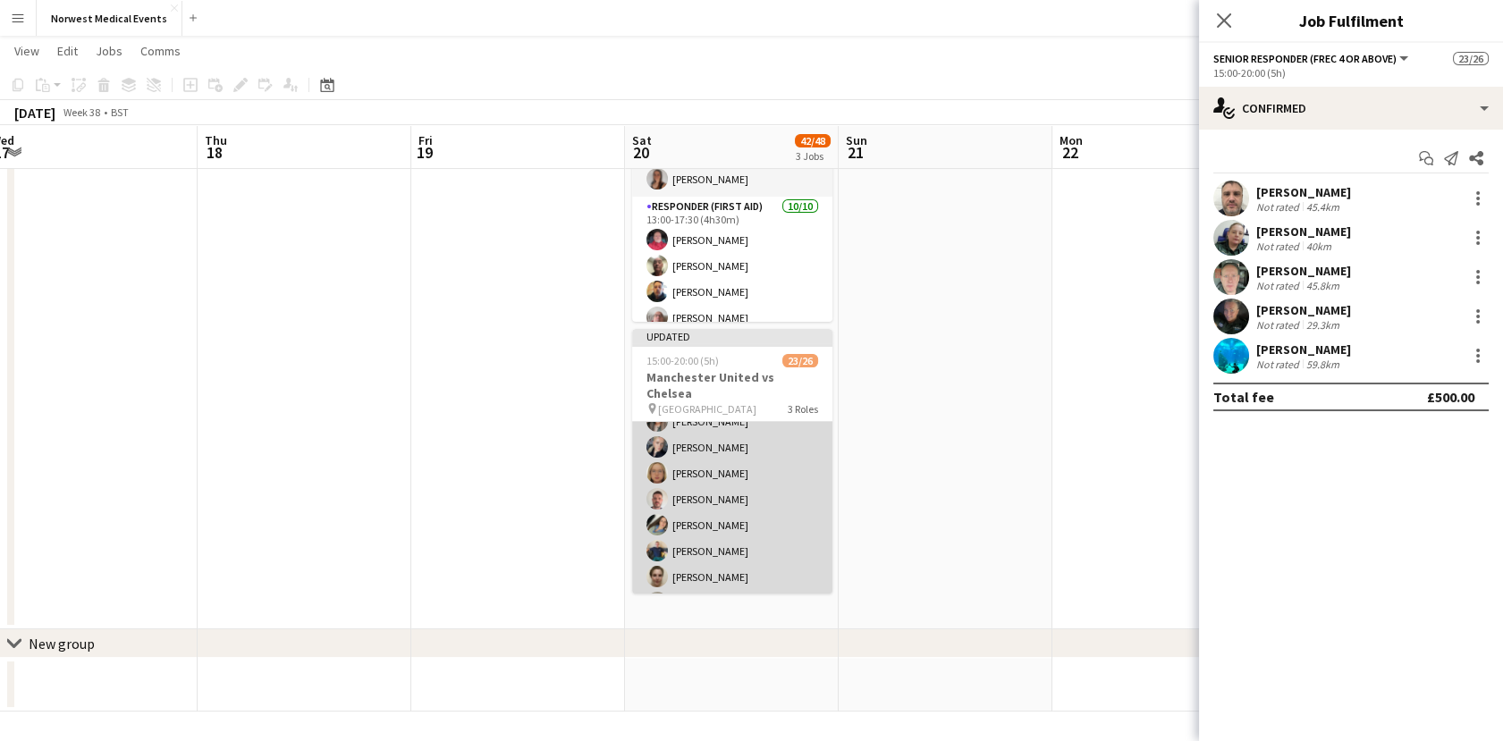
click at [743, 468] on app-card-role "First Responder (Medical) 16/19 15:00-20:00 (5h) [PERSON_NAME] [PERSON_NAME] [P…" at bounding box center [732, 589] width 200 height 527
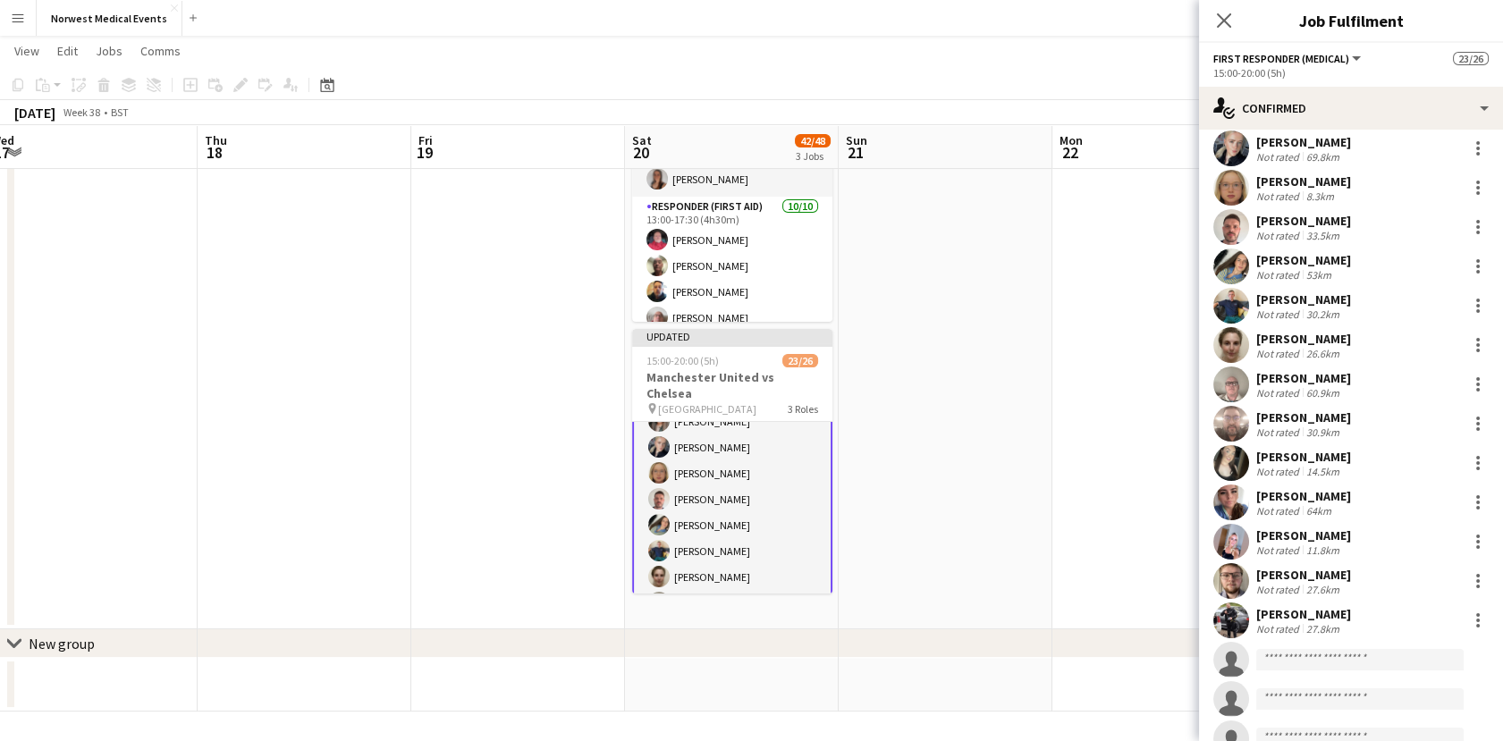
scroll to position [234, 0]
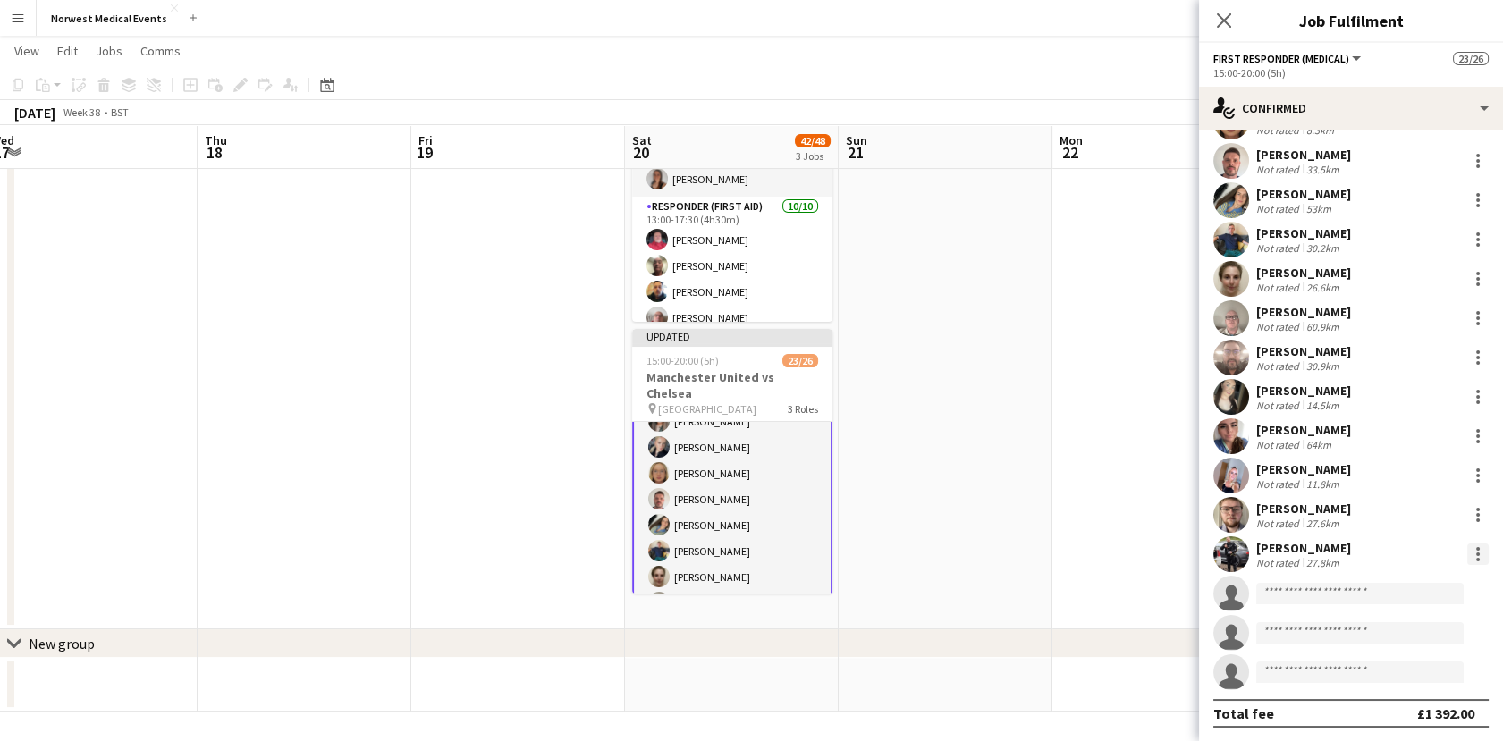
click at [1476, 559] on div at bounding box center [1478, 560] width 4 height 4
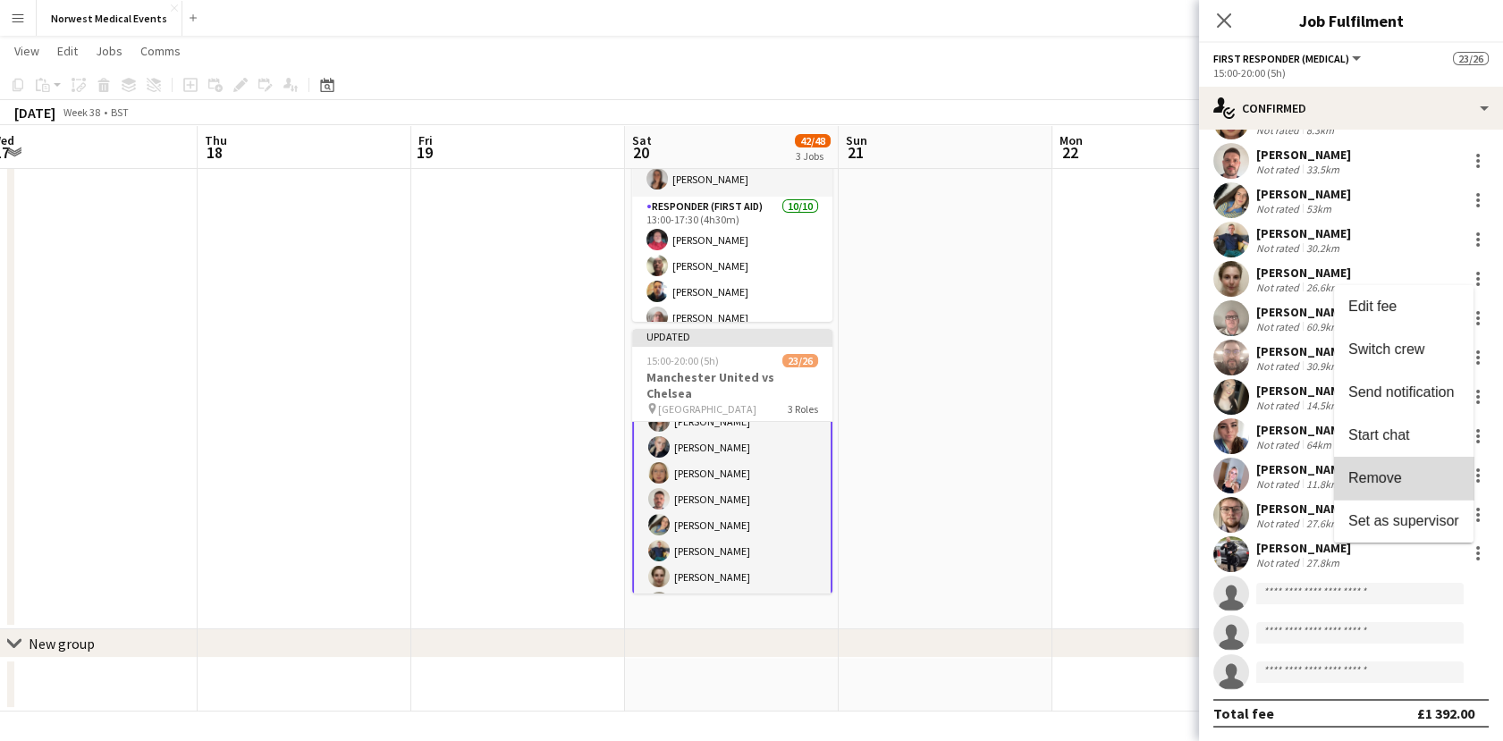
click at [1407, 483] on span "Remove" at bounding box center [1403, 478] width 111 height 16
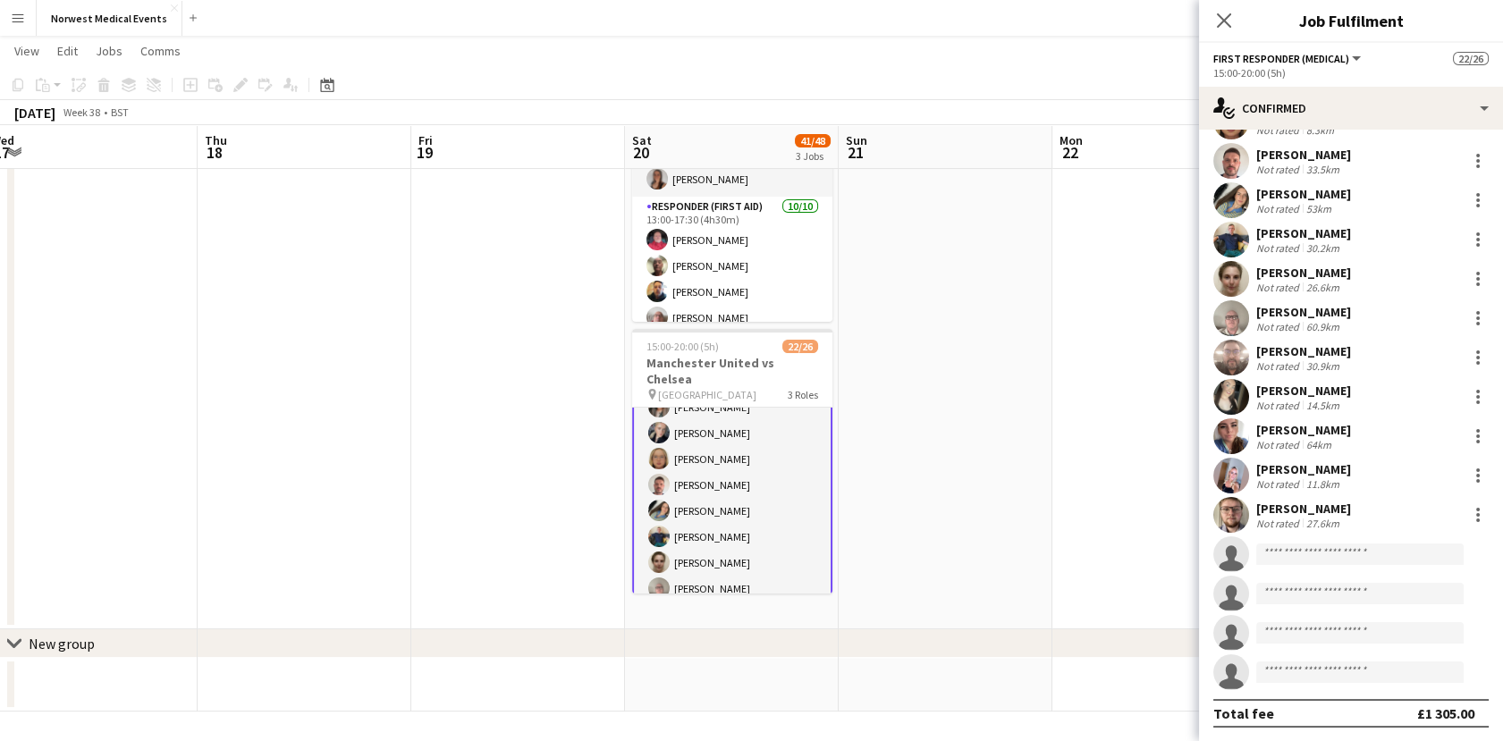
drag, startPoint x: 1128, startPoint y: 187, endPoint x: 1141, endPoint y: 147, distance: 42.4
click at [1127, 185] on app-date-cell at bounding box center [1159, 203] width 214 height 851
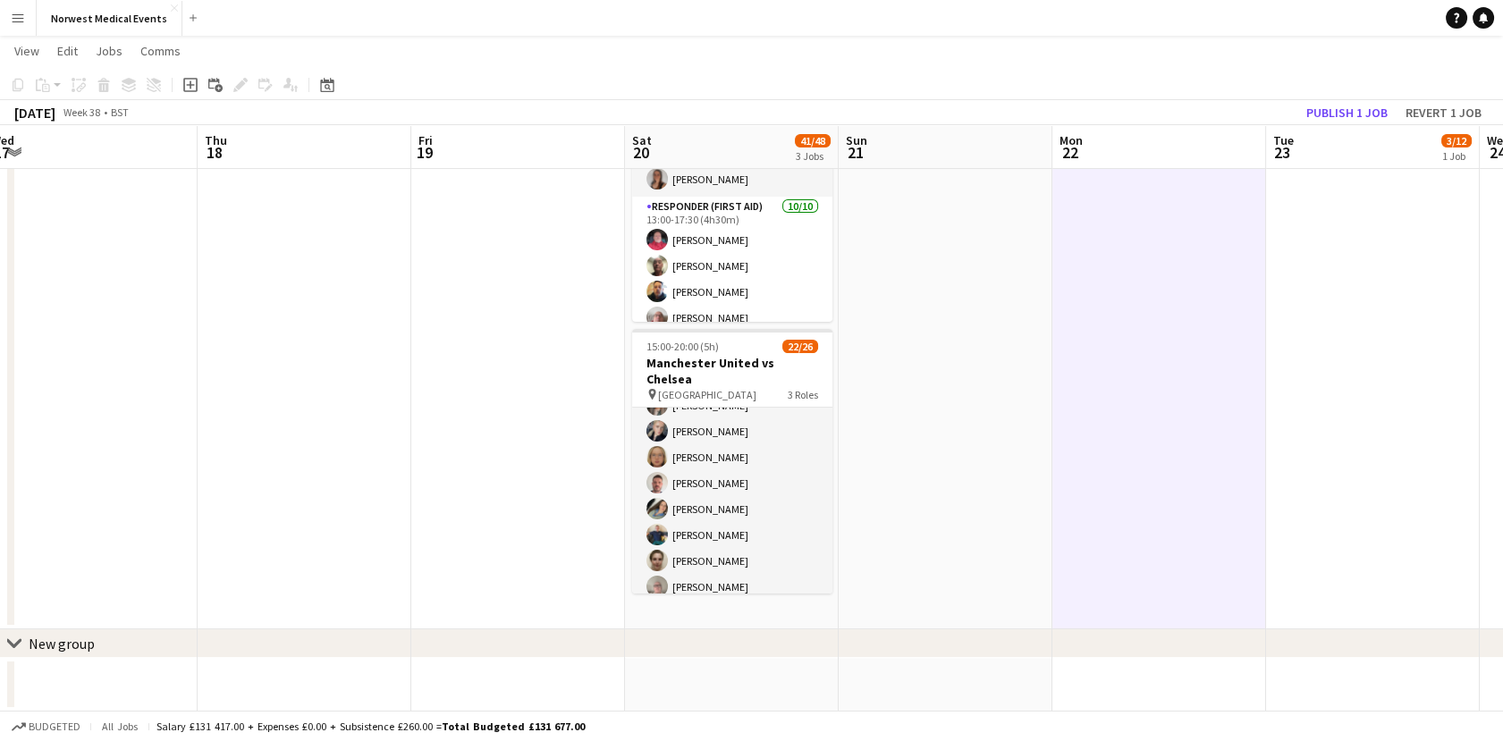
scroll to position [96, 0]
click at [1365, 79] on app-toolbar "Copy Paste Paste Ctrl+V Paste with crew Ctrl+Shift+V Paste linked Job [GEOGRAPH…" at bounding box center [751, 85] width 1503 height 30
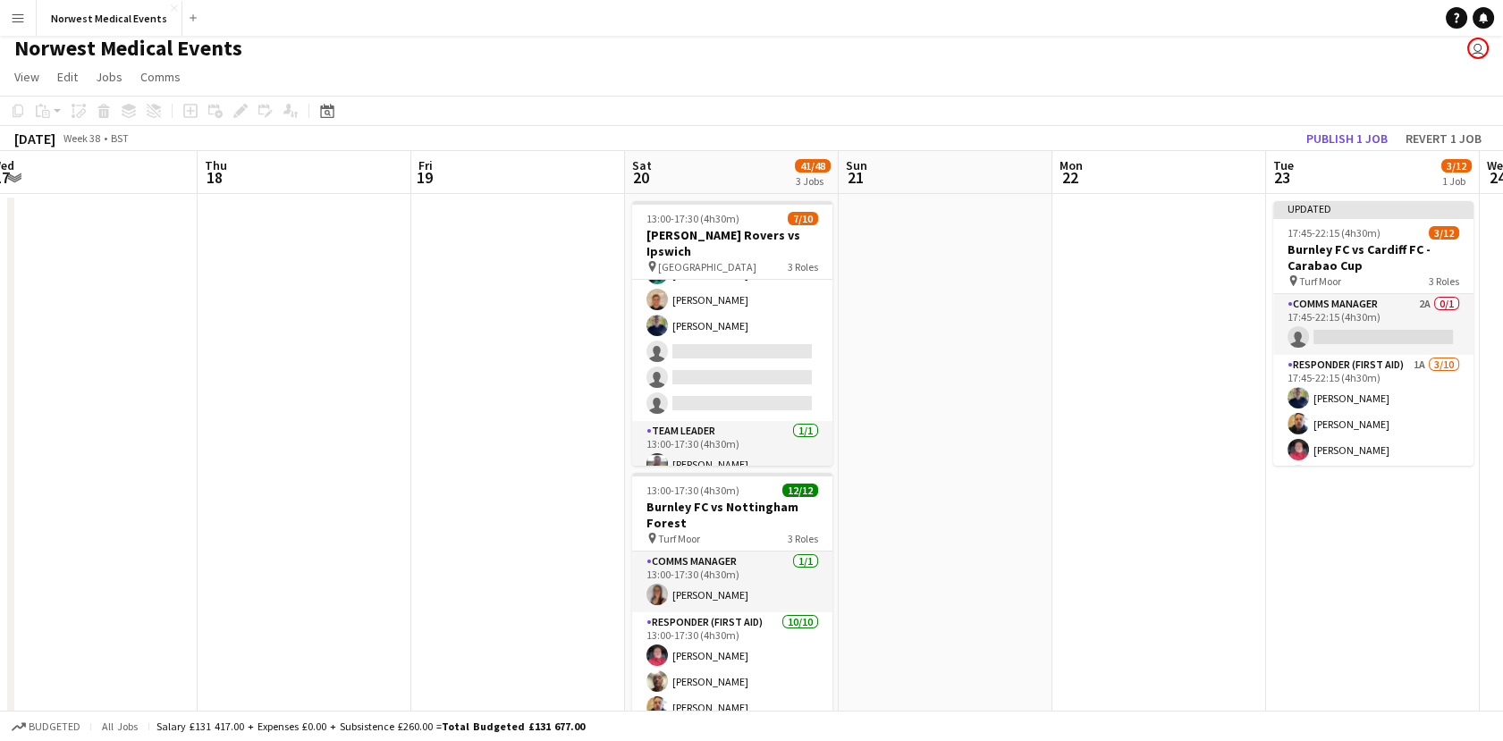
scroll to position [0, 0]
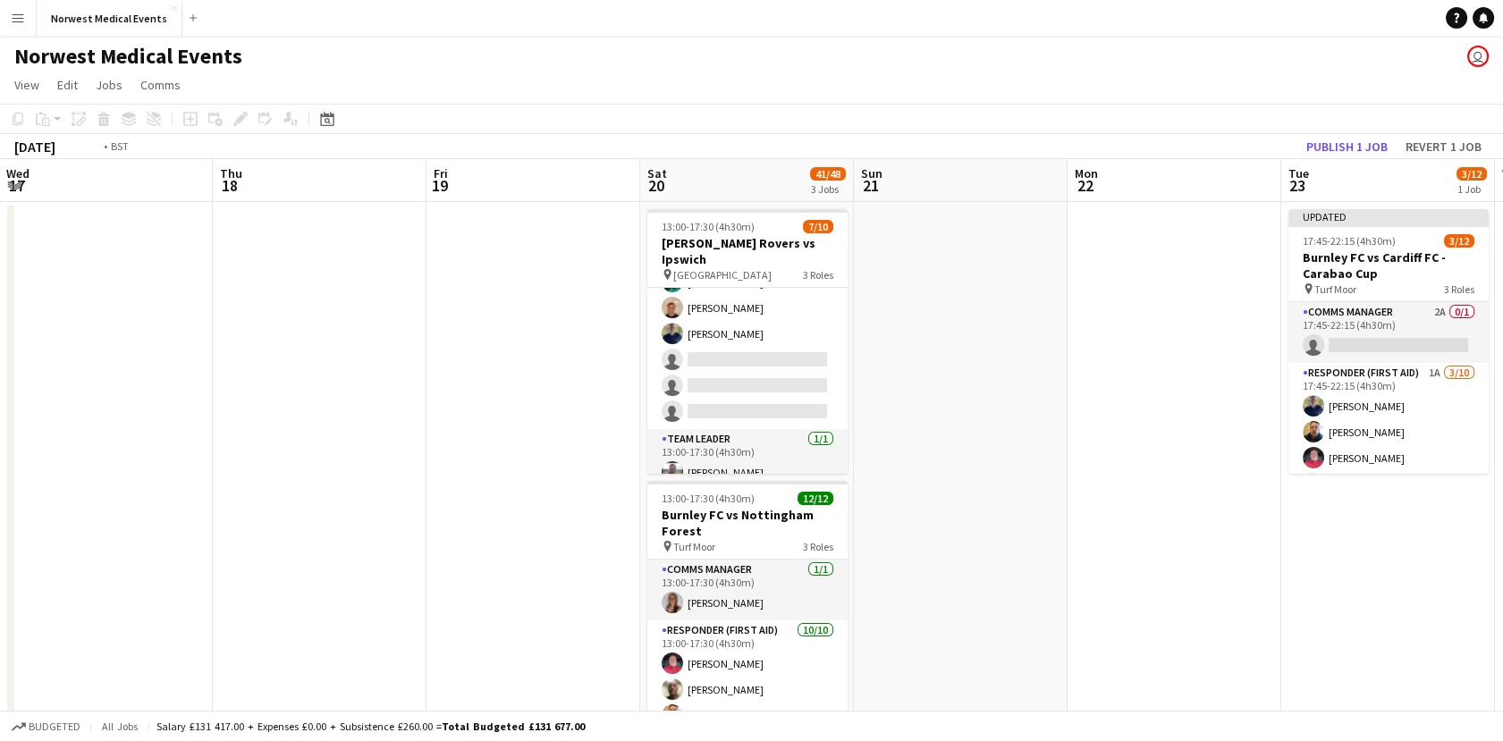
drag, startPoint x: 228, startPoint y: 493, endPoint x: 1099, endPoint y: 400, distance: 875.6
click at [1099, 400] on app-calendar-viewport "Mon 15 Tue 16 Wed 17 Thu 18 Fri 19 Sat 20 41/48 3 Jobs Sun 21 Mon 22 Tue 23 3/1…" at bounding box center [751, 647] width 1503 height 976
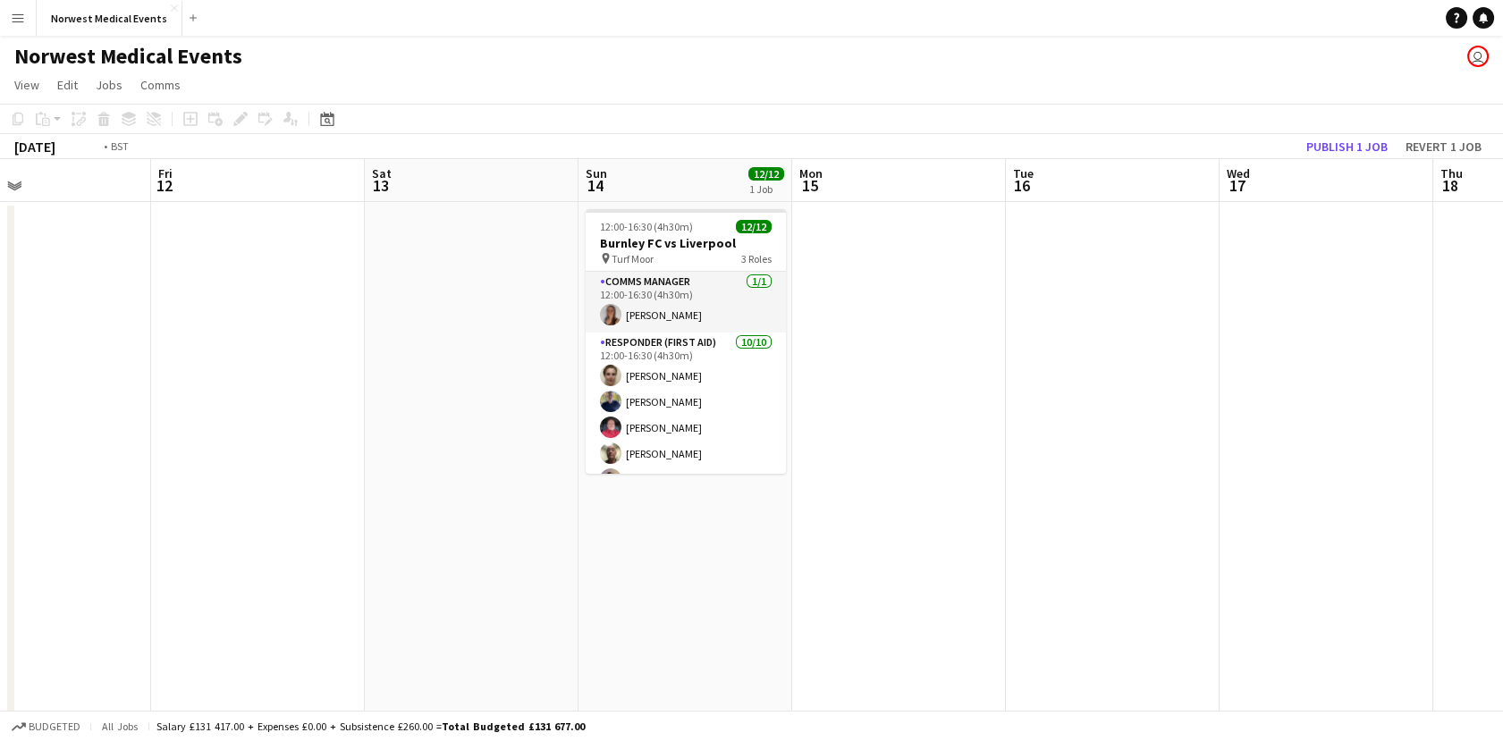
drag, startPoint x: 223, startPoint y: 403, endPoint x: 1589, endPoint y: 370, distance: 1366.2
click at [1502, 370] on html "Menu Boards Boards Boards All jobs Status Workforce Workforce My Workforce Recr…" at bounding box center [751, 583] width 1503 height 1166
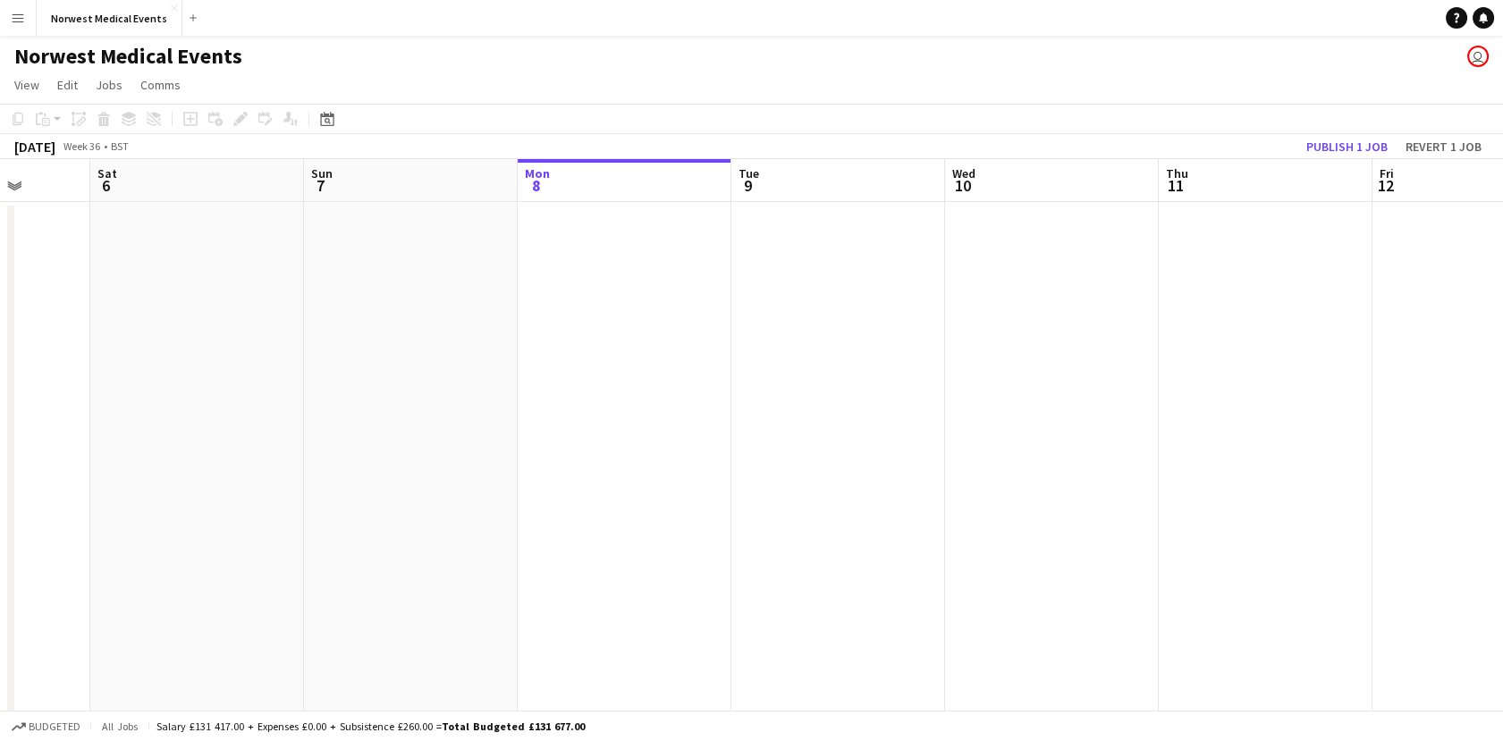
drag, startPoint x: 948, startPoint y: 411, endPoint x: 914, endPoint y: 420, distance: 36.0
click at [1177, 411] on app-calendar-viewport "Wed 3 Thu 4 Fri 5 Sat 6 Sun 7 Mon 8 Tue 9 Wed 10 Thu 11 Fri 12 Sat 13 Sun 14 12…" at bounding box center [751, 647] width 1503 height 976
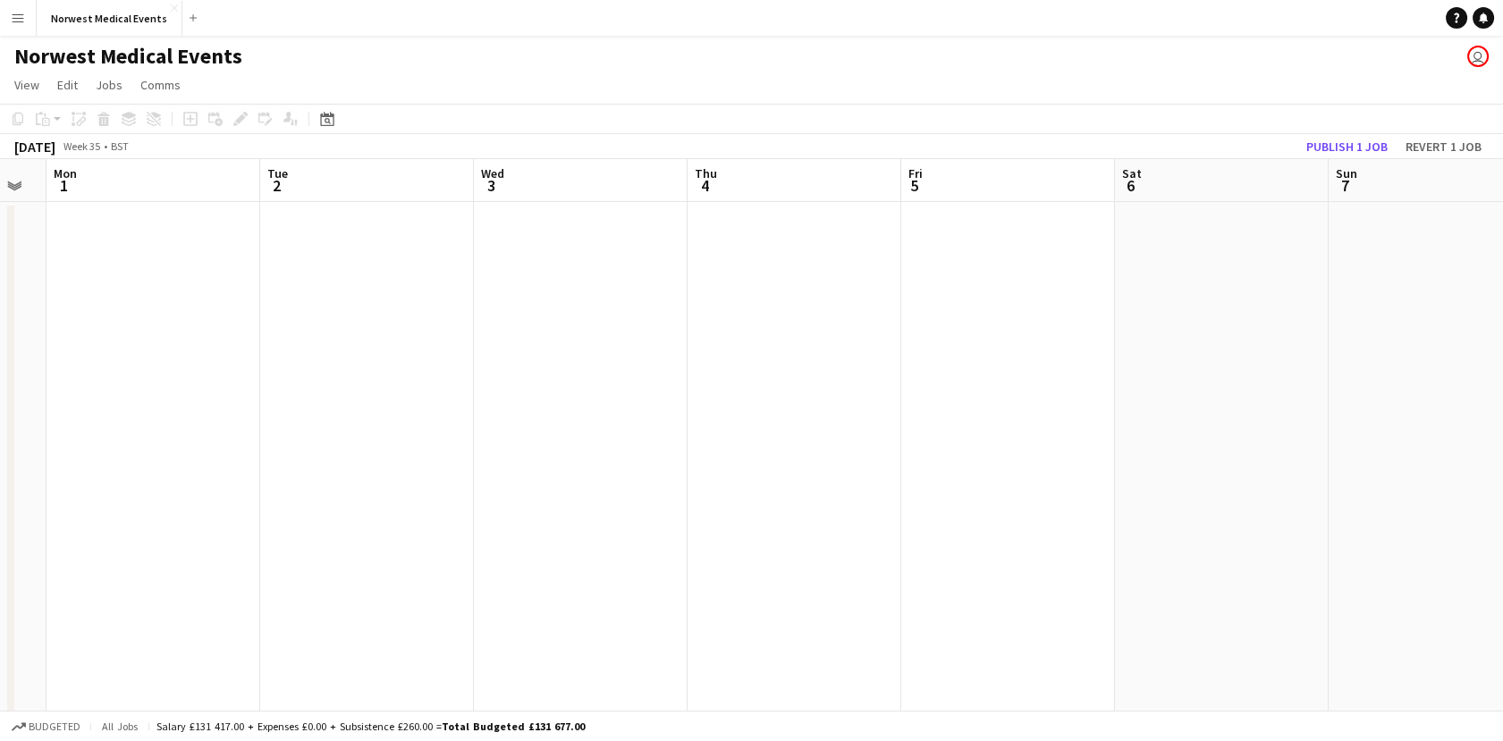
drag, startPoint x: 759, startPoint y: 427, endPoint x: 1141, endPoint y: 417, distance: 382.7
click at [1141, 417] on app-calendar-viewport "Fri 29 Sat 30 Sun 31 Mon 1 Tue 2 Wed 3 Thu 4 Fri 5 Sat 6 Sun 7 Mon 8 Tue 9 Wed …" at bounding box center [751, 647] width 1503 height 976
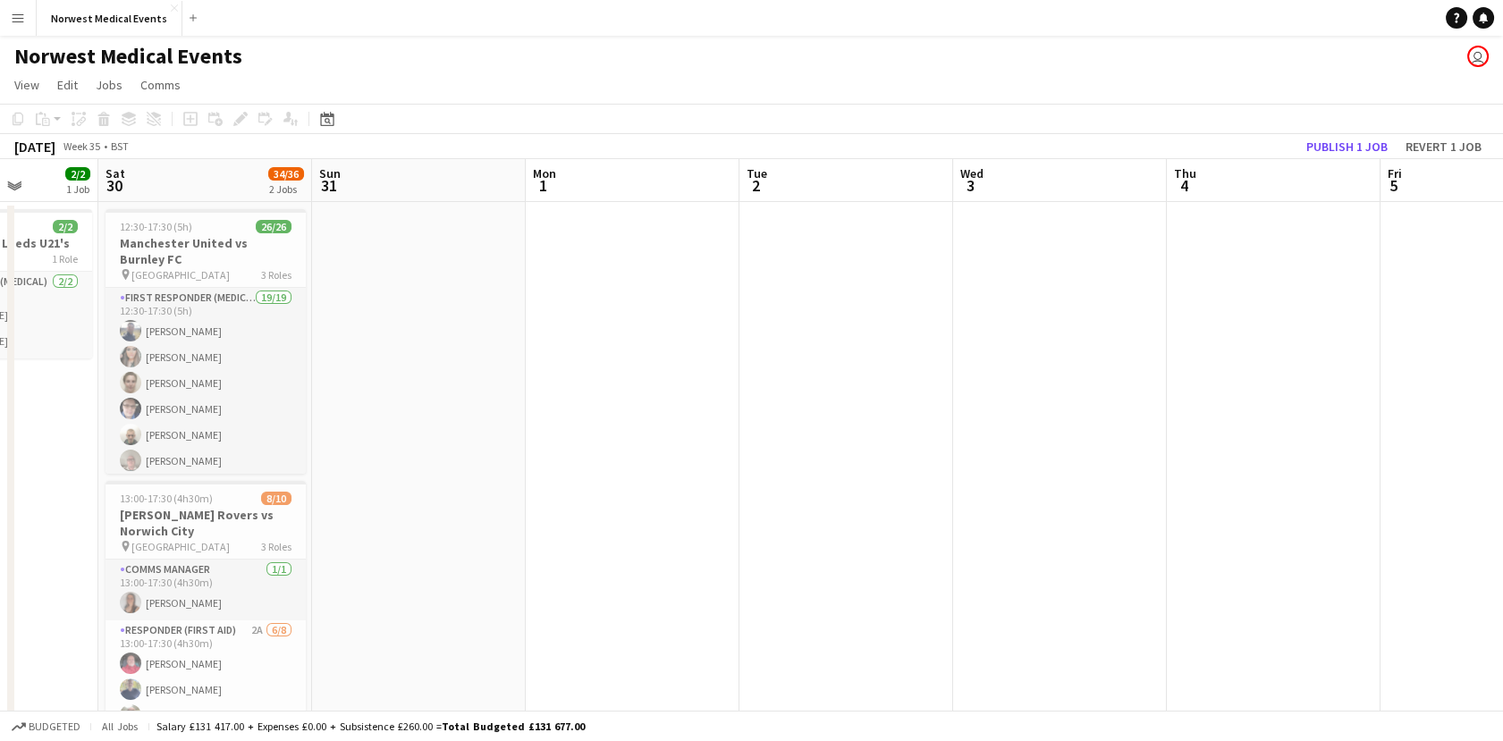
drag, startPoint x: 169, startPoint y: 413, endPoint x: 862, endPoint y: 408, distance: 692.7
click at [862, 408] on app-calendar-viewport "Wed 27 Thu 28 Fri 29 2/2 1 Job Sat 30 34/36 2 Jobs Sun 31 Mon 1 Tue 2 Wed 3 Thu…" at bounding box center [751, 647] width 1503 height 976
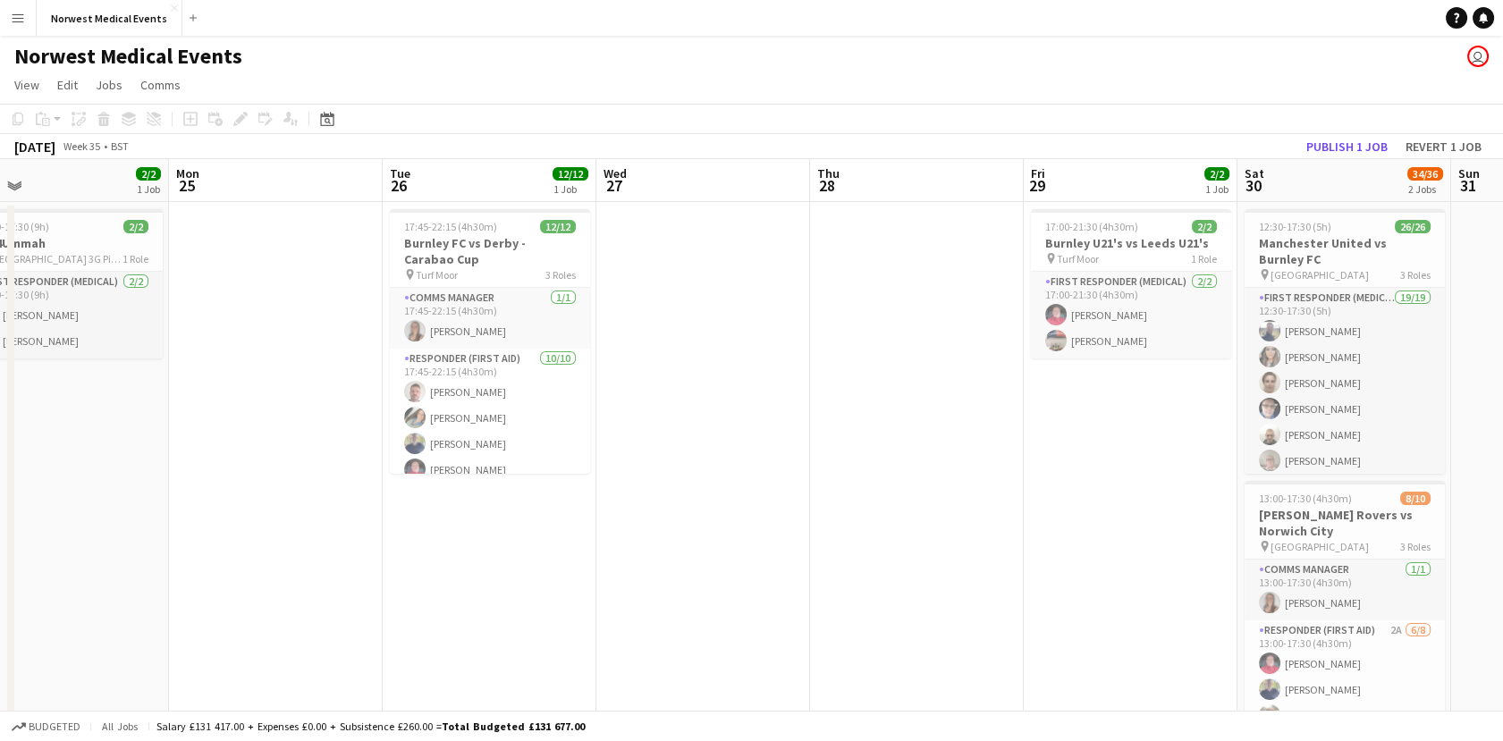
drag, startPoint x: 438, startPoint y: 436, endPoint x: 1612, endPoint y: 465, distance: 1174.0
click at [1502, 465] on html "Menu Boards Boards Boards All jobs Status Workforce Workforce My Workforce Recr…" at bounding box center [751, 583] width 1503 height 1166
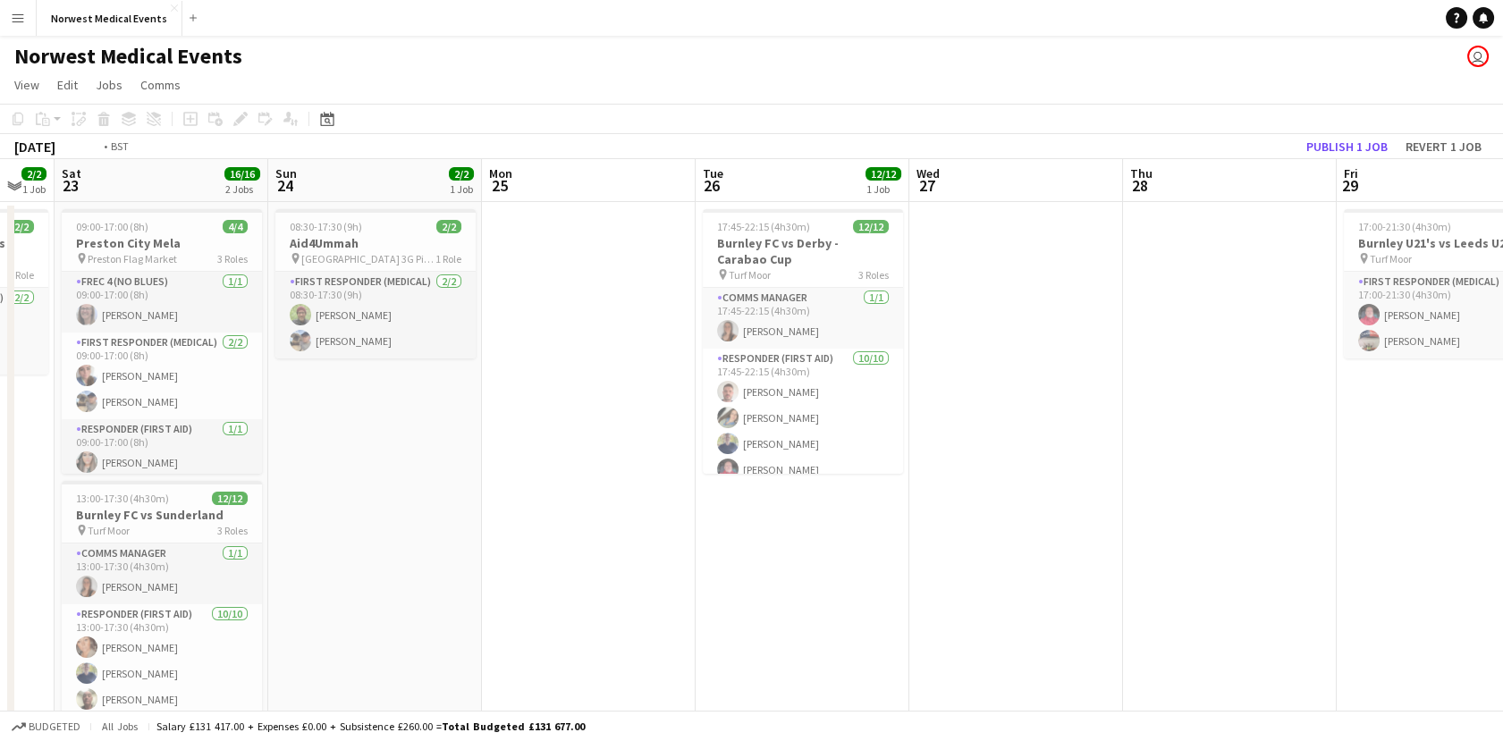
drag, startPoint x: 953, startPoint y: 538, endPoint x: 552, endPoint y: 522, distance: 401.7
click at [432, 538] on app-calendar-viewport "Wed 20 Thu 21 Fri 22 2/2 1 Job Sat 23 16/16 2 Jobs Sun 24 2/2 1 Job Mon 25 Tue …" at bounding box center [751, 647] width 1503 height 976
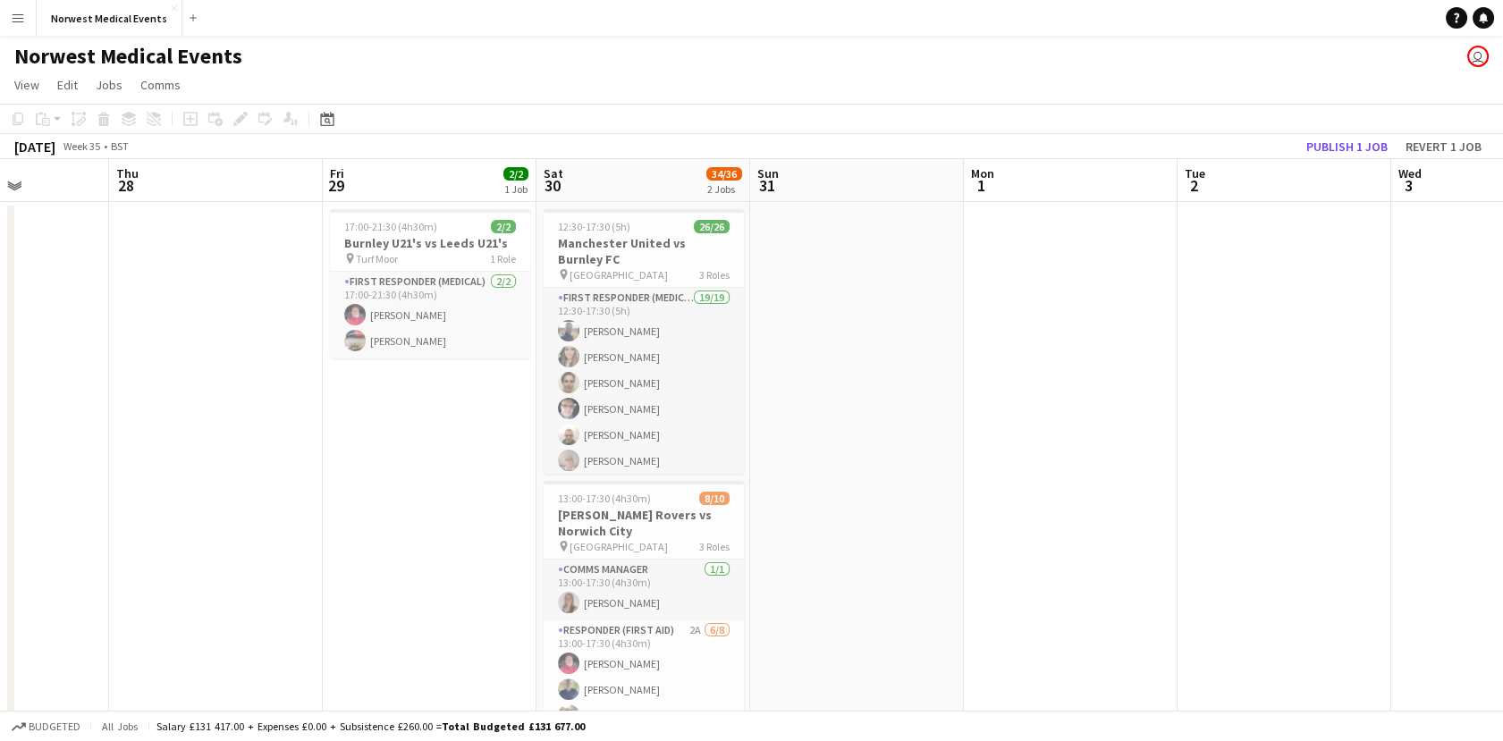
scroll to position [0, 808]
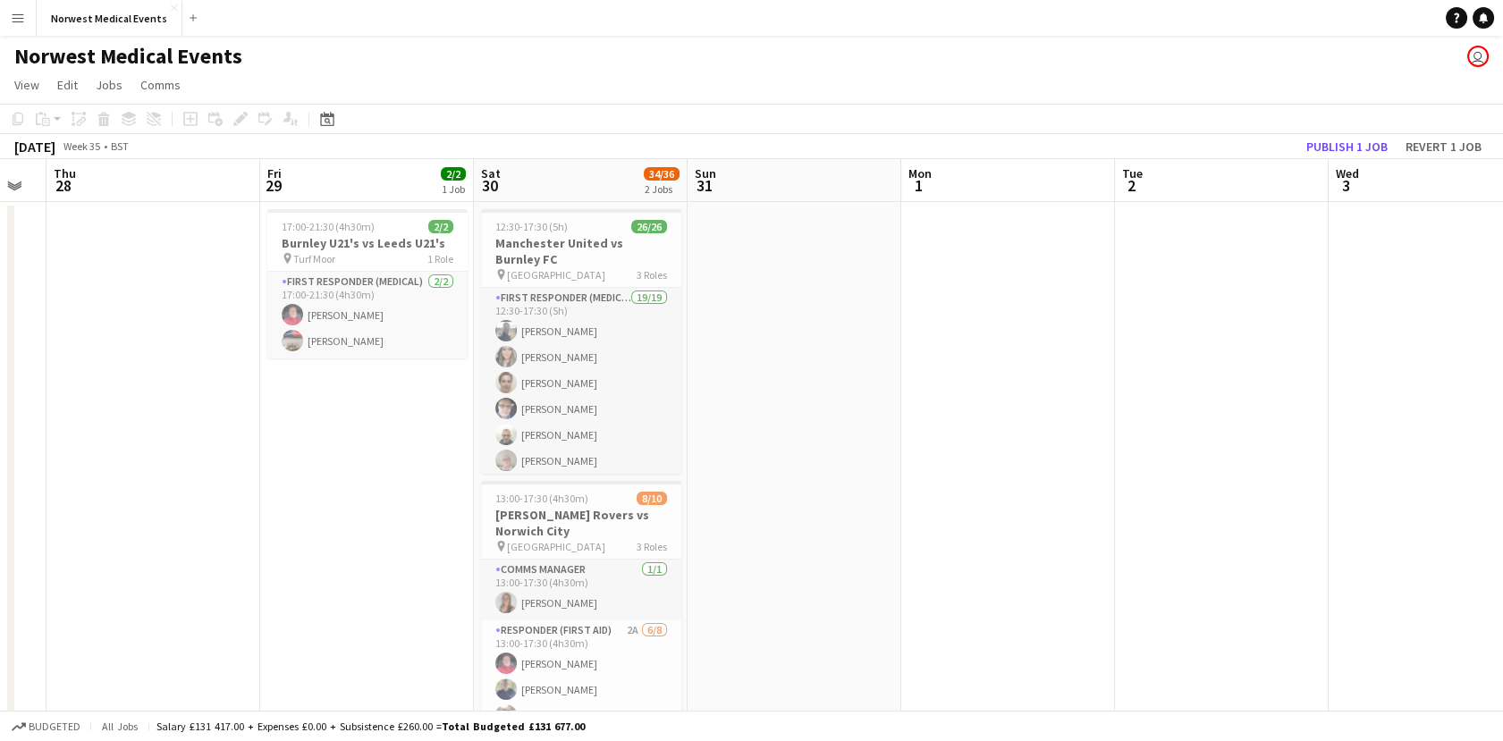
drag, startPoint x: 1284, startPoint y: 463, endPoint x: 856, endPoint y: 467, distance: 427.3
click at [856, 467] on app-calendar-viewport "Sun 24 2/2 1 Job Mon 25 Tue 26 12/12 1 Job Wed 27 Thu 28 Fri 29 2/2 1 Job Sat 3…" at bounding box center [751, 647] width 1503 height 976
